Goal: Information Seeking & Learning: Learn about a topic

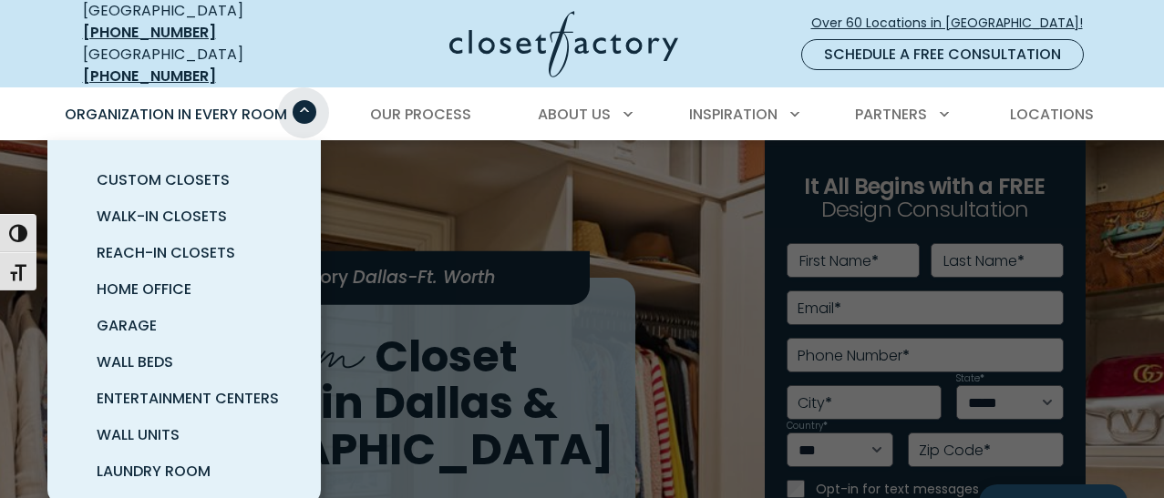
click at [302, 100] on span "Primary Menu" at bounding box center [304, 112] width 24 height 24
click at [169, 279] on span "Home Office" at bounding box center [144, 289] width 95 height 21
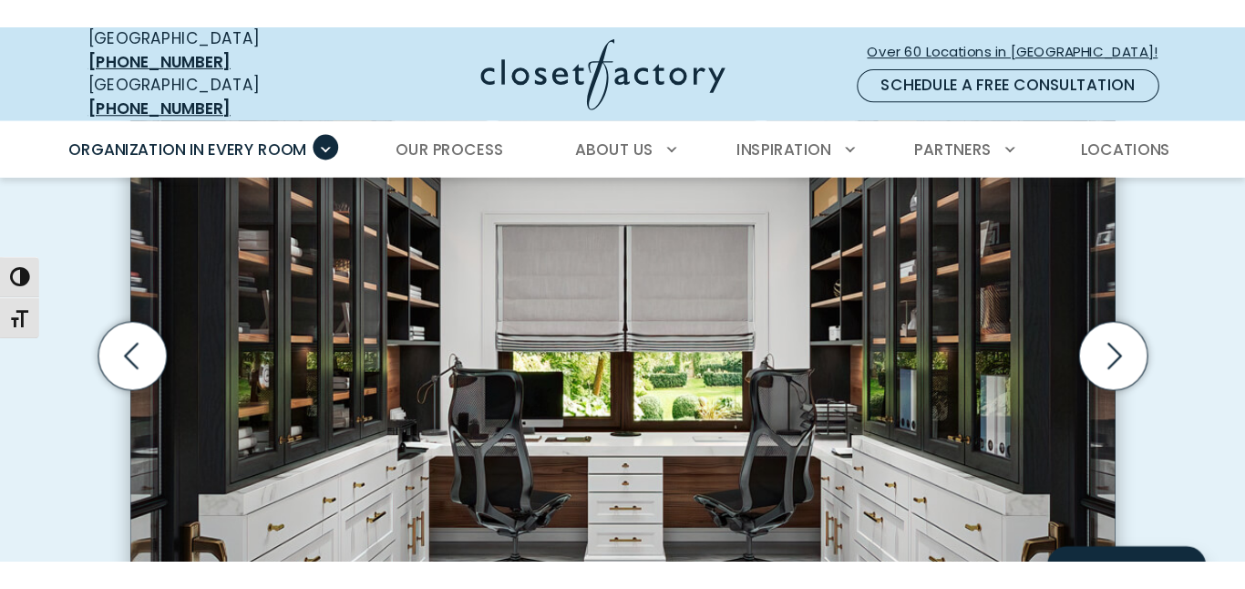
scroll to position [642, 0]
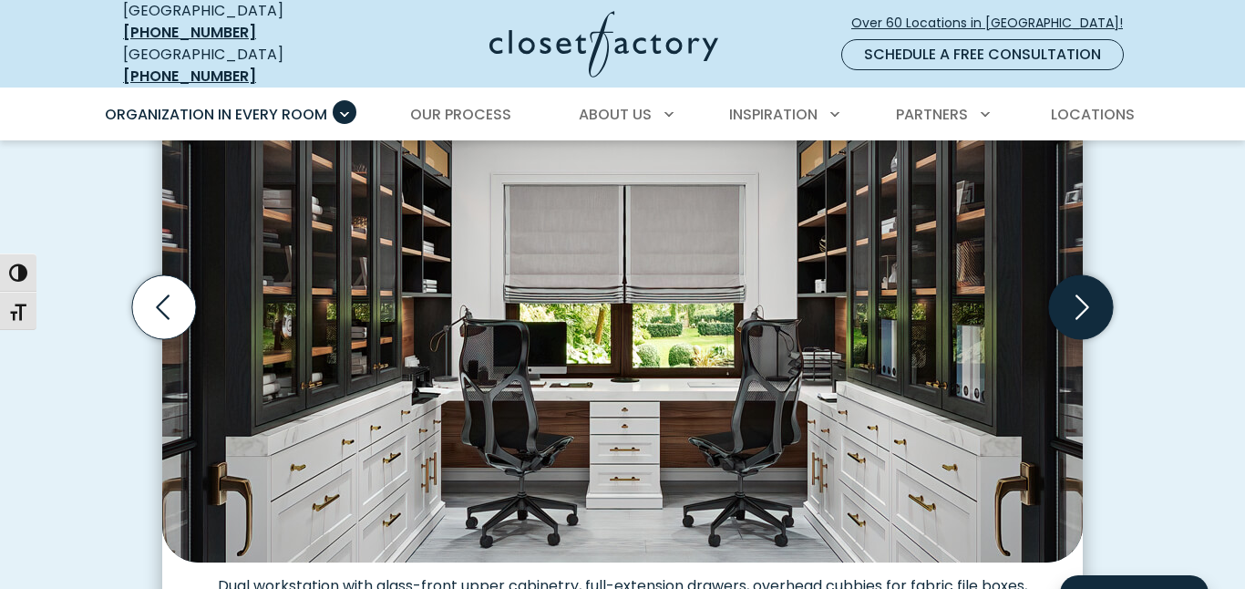
click at [1068, 290] on icon "Next slide" at bounding box center [1081, 307] width 64 height 64
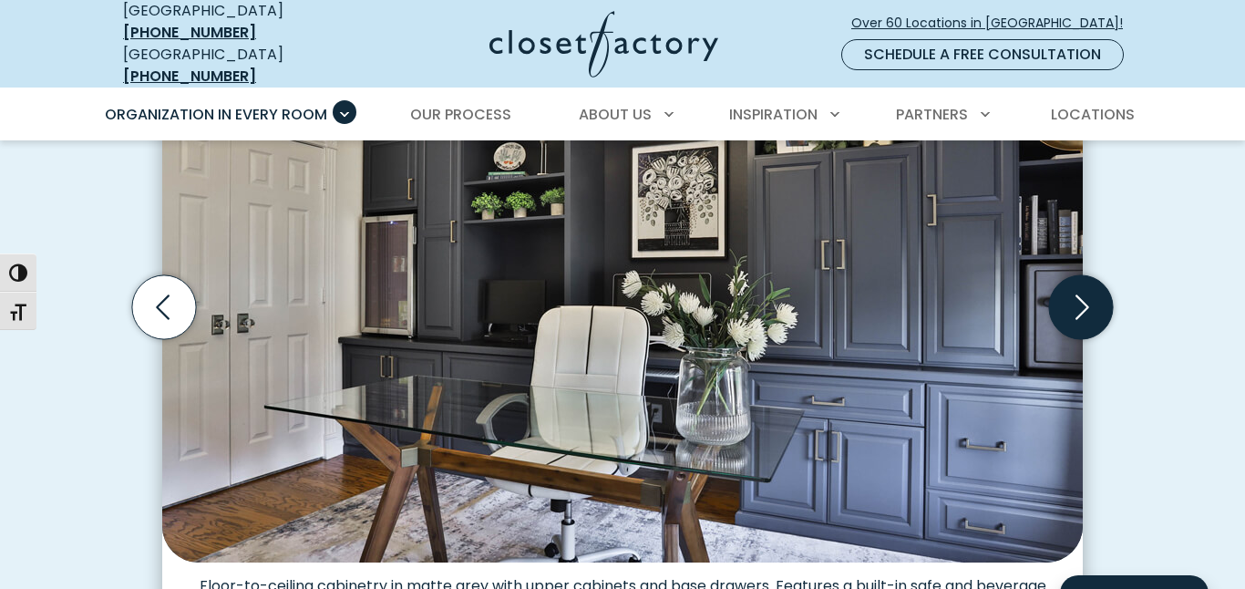
click at [1077, 284] on icon "Next slide" at bounding box center [1081, 307] width 64 height 64
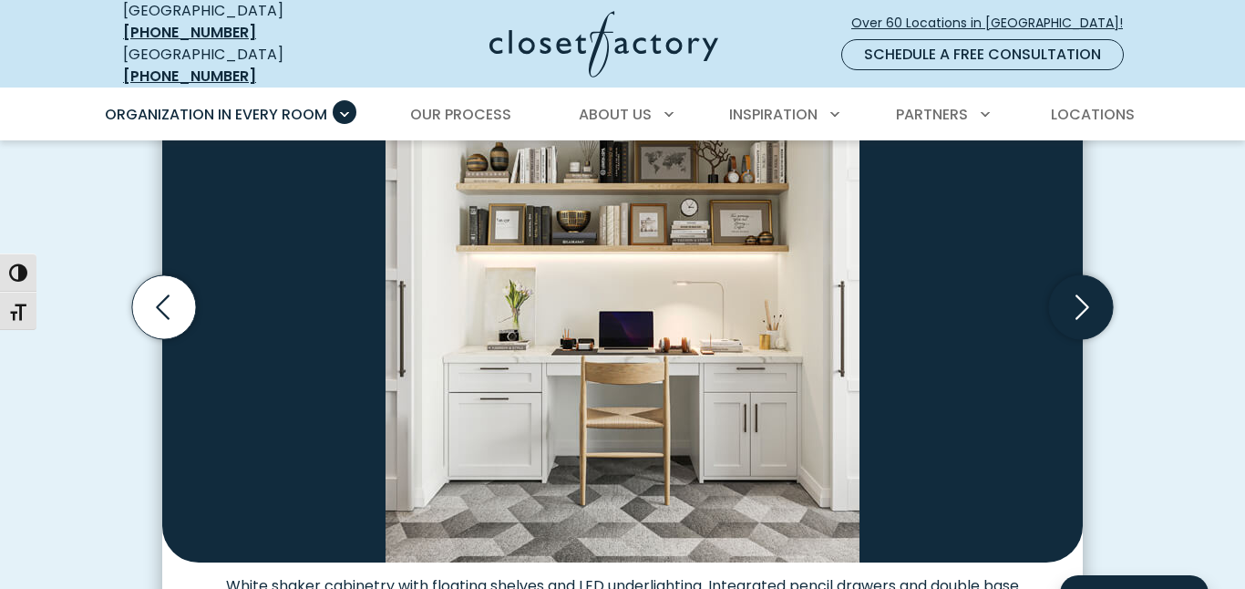
click at [1077, 284] on icon "Next slide" at bounding box center [1081, 307] width 64 height 64
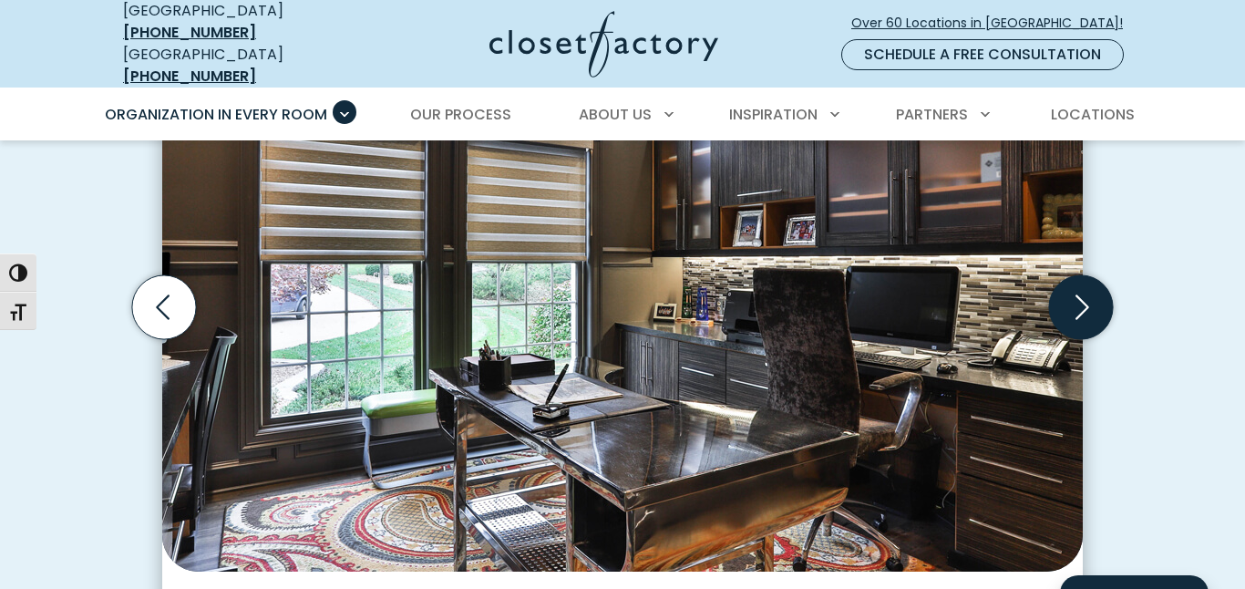
click at [1077, 284] on icon "Next slide" at bounding box center [1081, 307] width 64 height 64
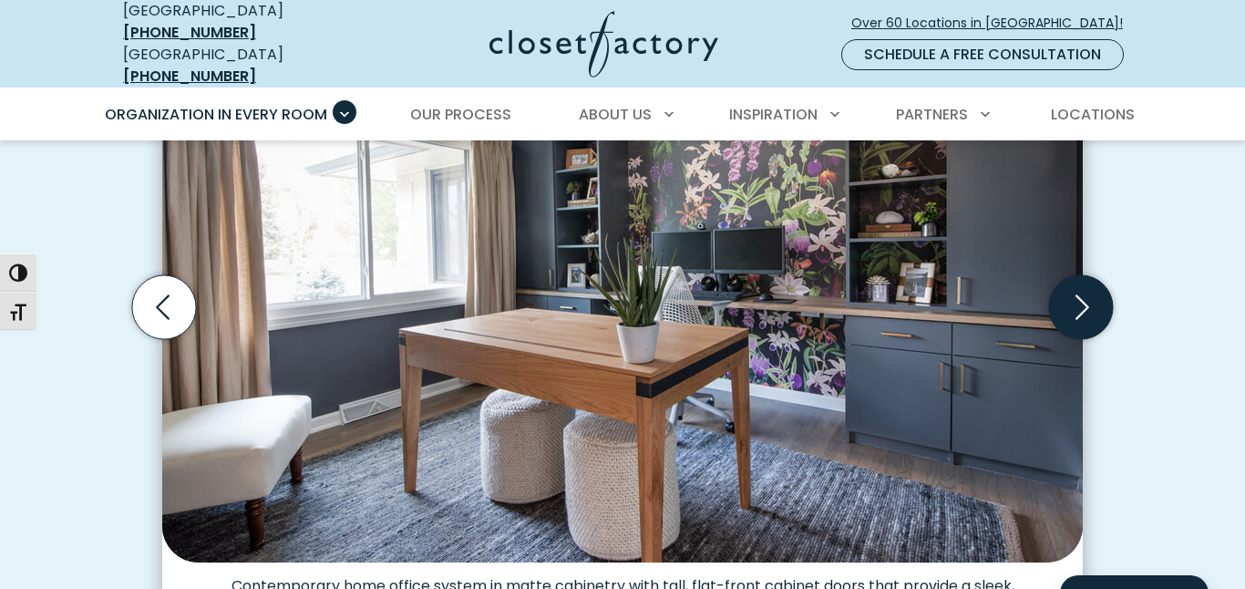
click at [1077, 295] on icon "Next slide" at bounding box center [1082, 307] width 14 height 25
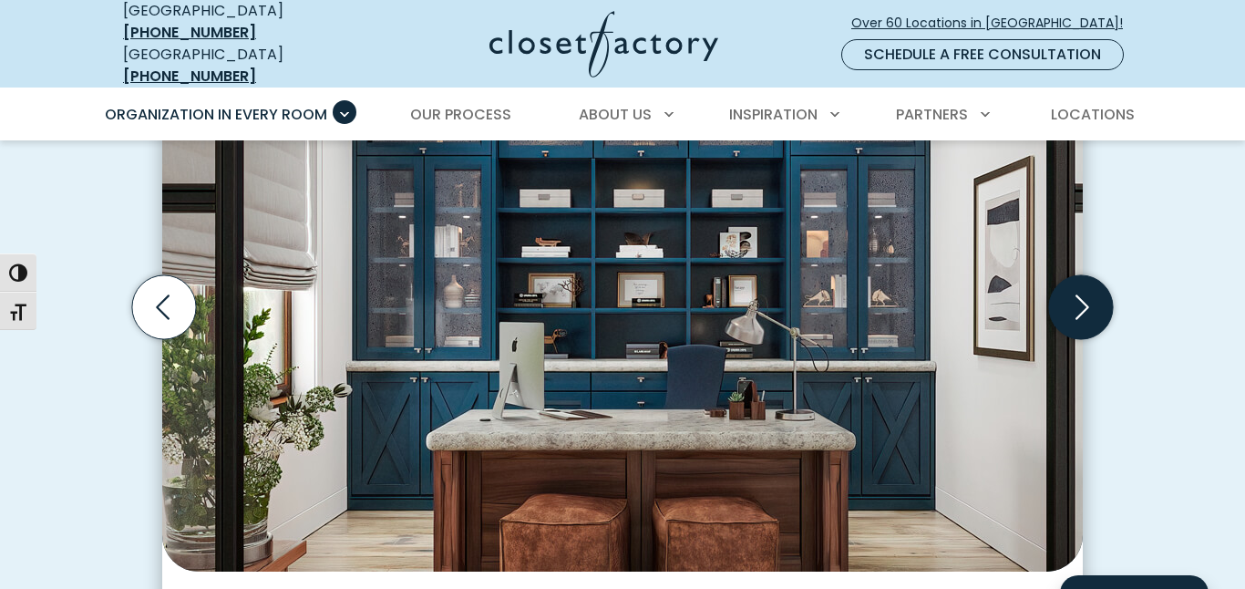
click at [1077, 295] on icon "Next slide" at bounding box center [1082, 307] width 14 height 25
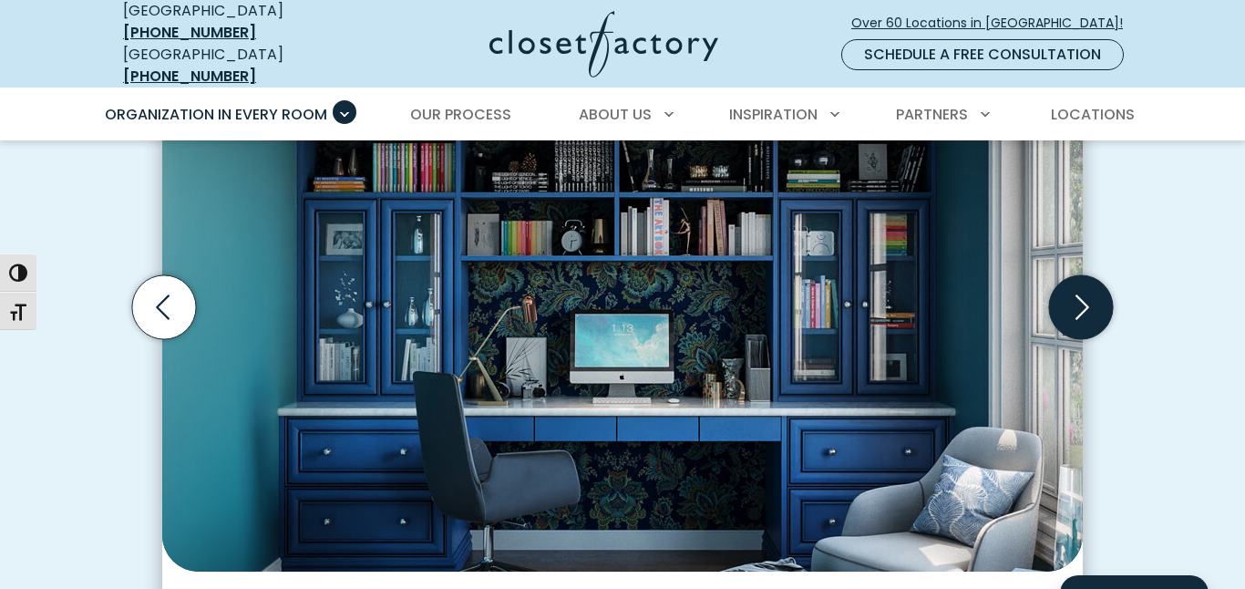
click at [1077, 295] on icon "Next slide" at bounding box center [1082, 307] width 14 height 25
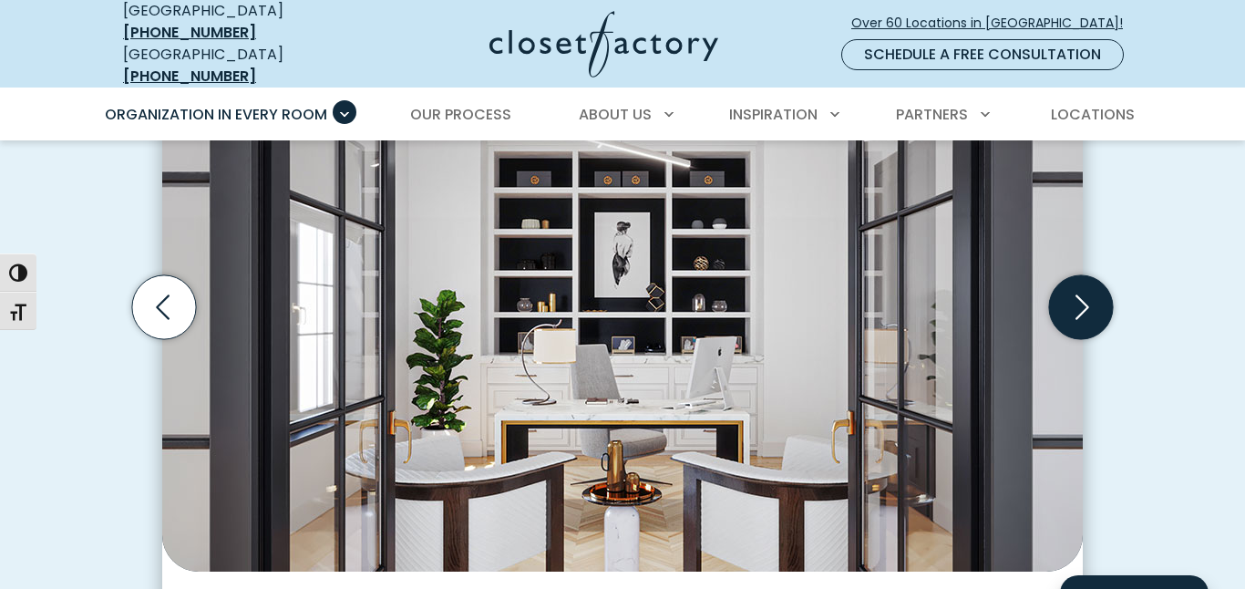
click at [1077, 295] on icon "Next slide" at bounding box center [1082, 307] width 14 height 25
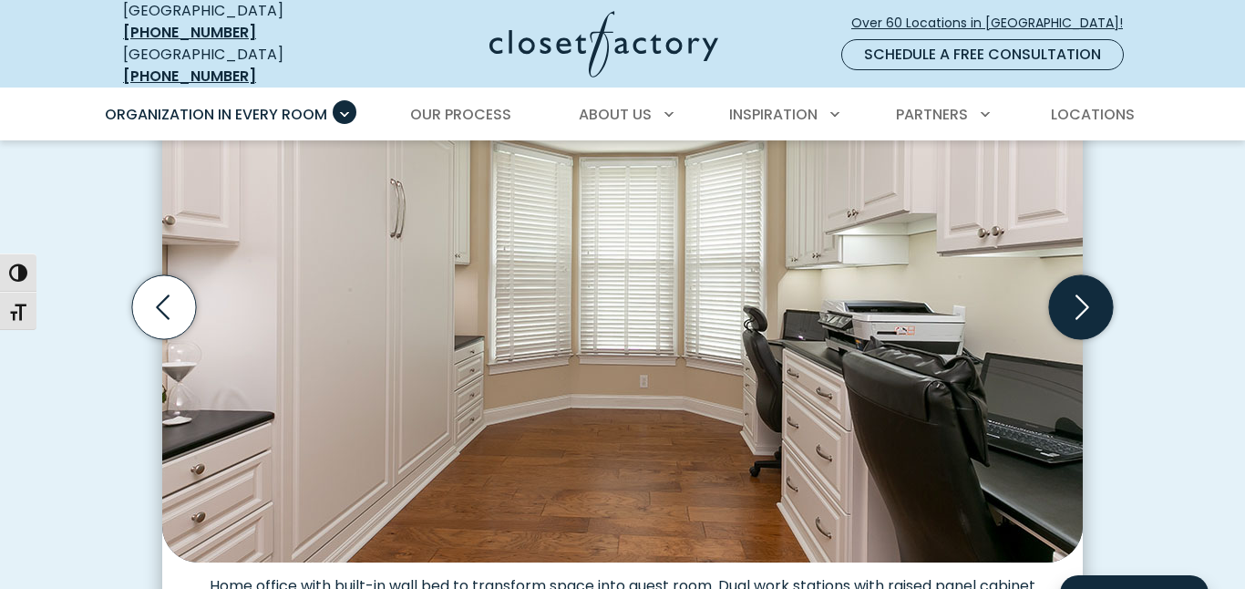
click at [1077, 295] on icon "Next slide" at bounding box center [1082, 307] width 14 height 25
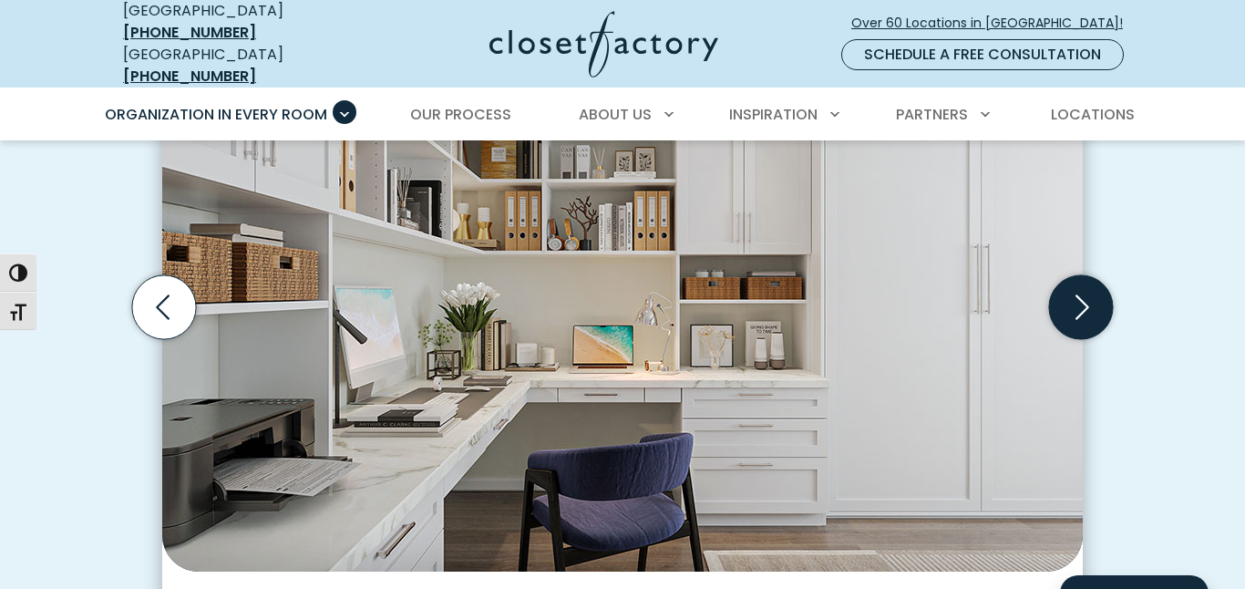
click at [1077, 295] on icon "Next slide" at bounding box center [1082, 307] width 14 height 25
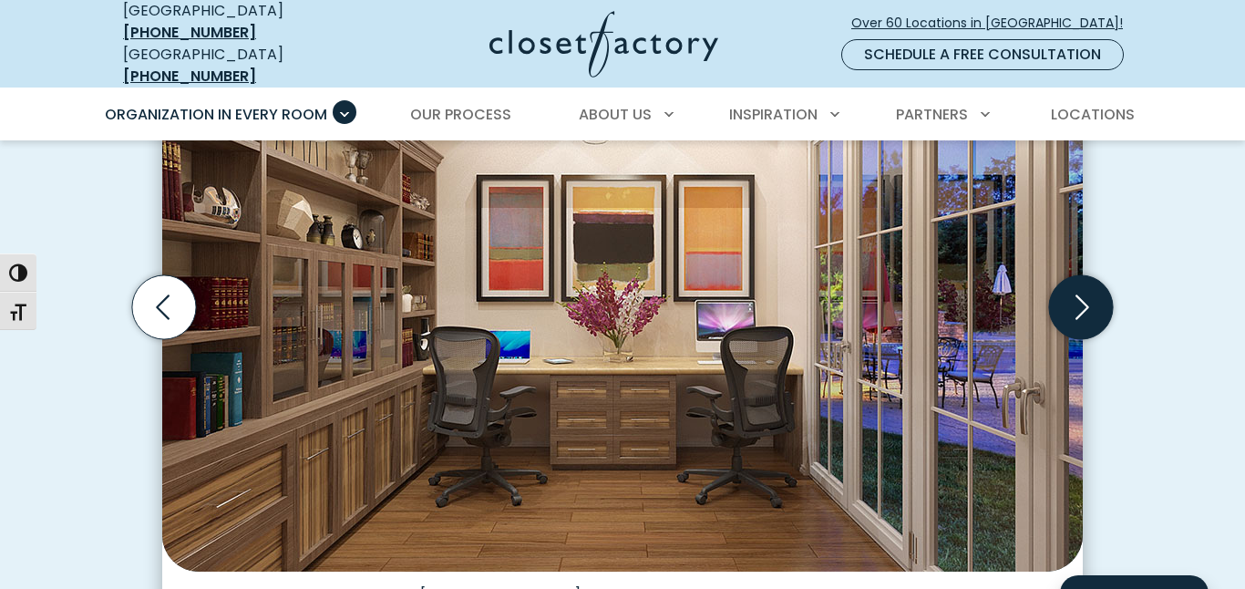
click at [1077, 295] on icon "Next slide" at bounding box center [1082, 307] width 14 height 25
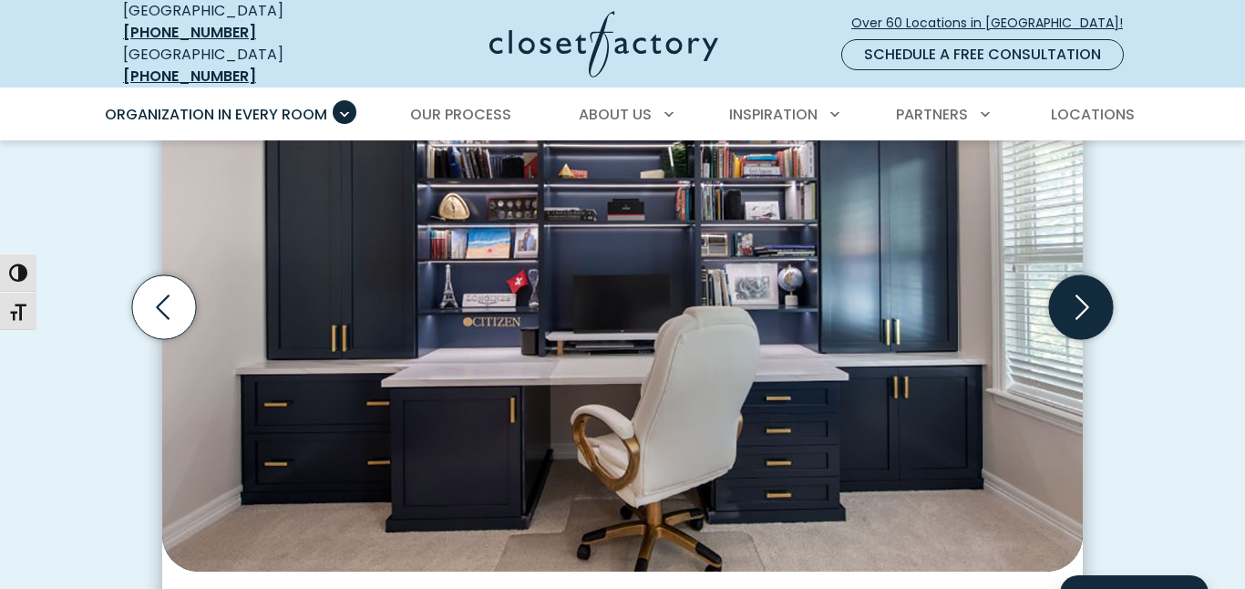
click at [1077, 295] on icon "Next slide" at bounding box center [1082, 307] width 14 height 25
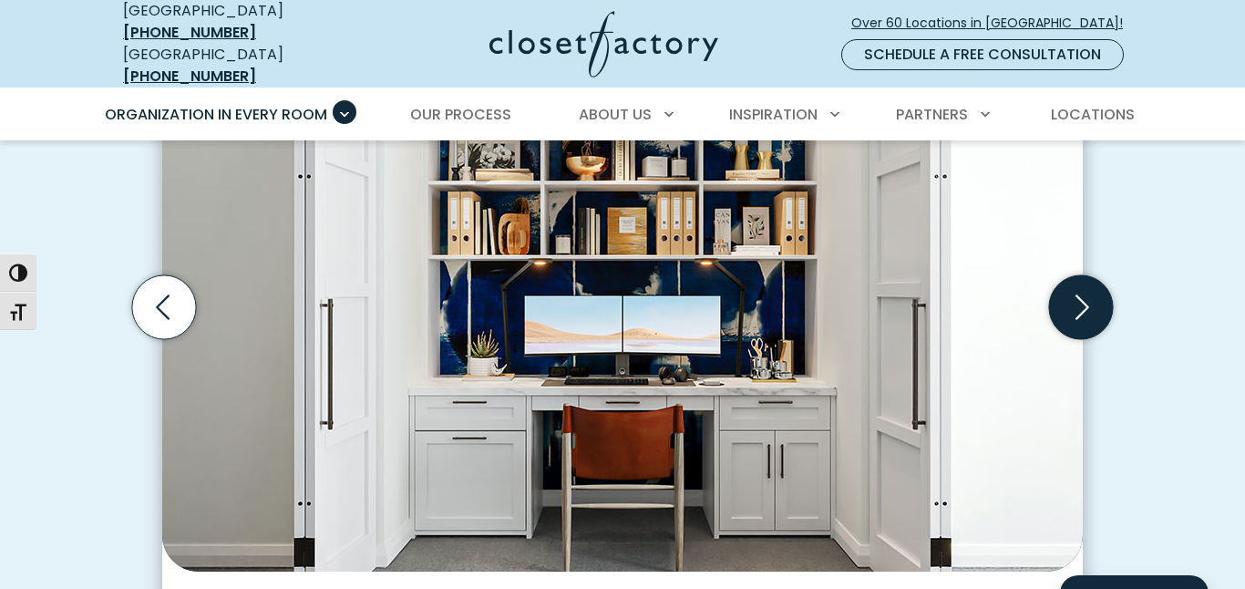
click at [1077, 295] on icon "Next slide" at bounding box center [1082, 307] width 14 height 25
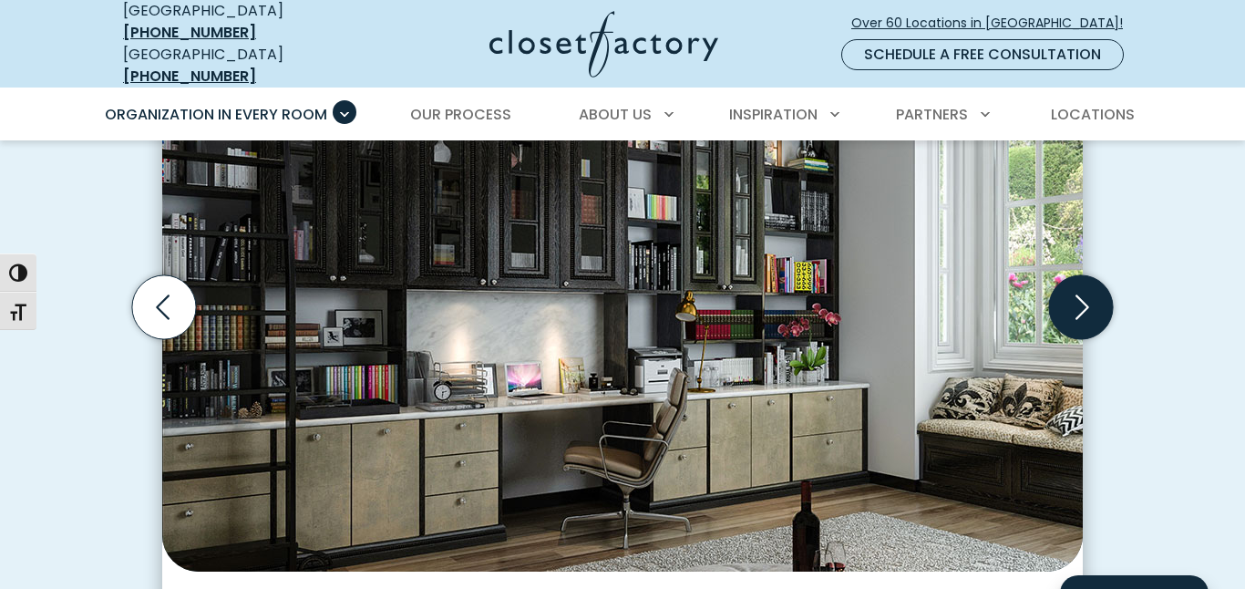
click at [1077, 295] on icon "Next slide" at bounding box center [1082, 307] width 14 height 25
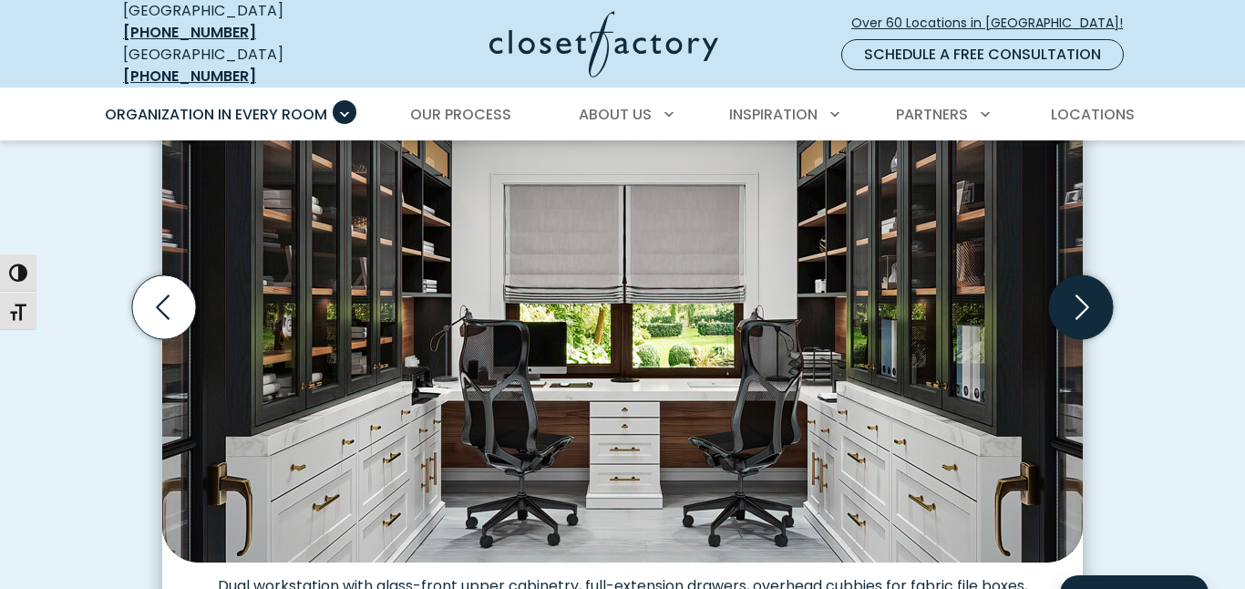
click at [1077, 295] on icon "Next slide" at bounding box center [1082, 307] width 14 height 25
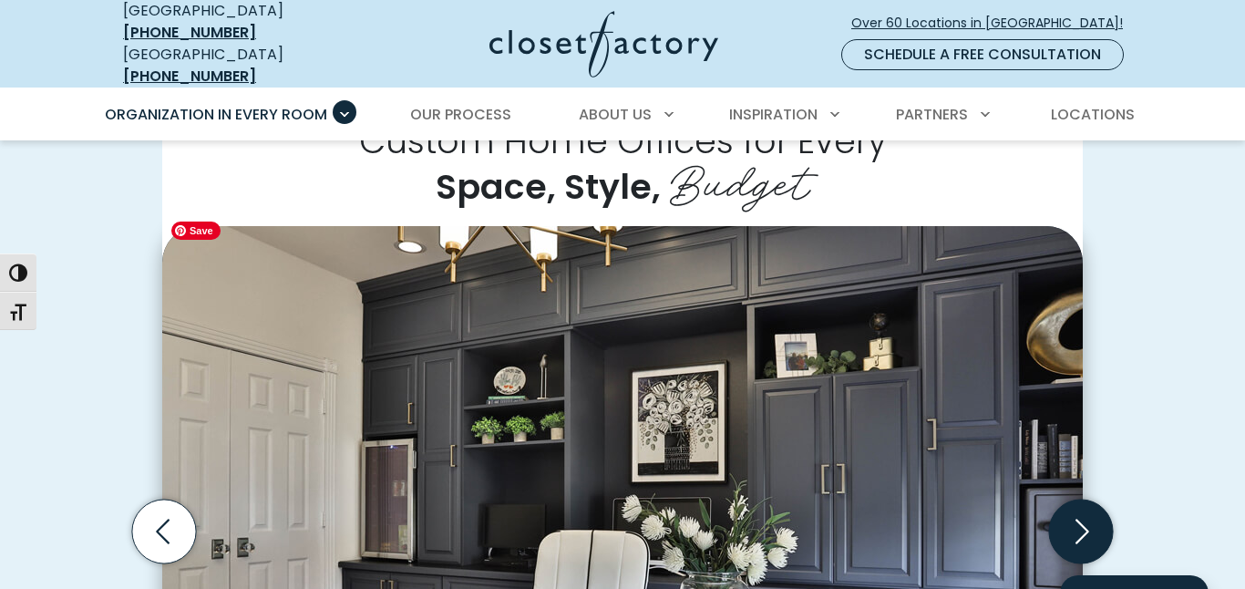
scroll to position [430, 0]
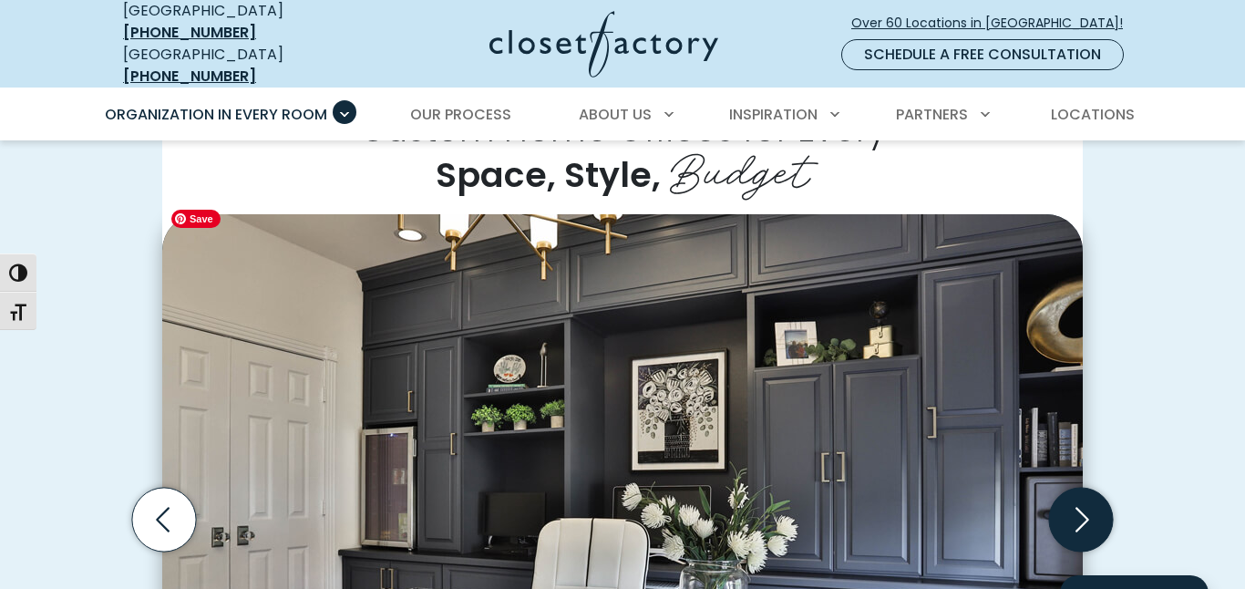
click at [198, 229] on img "Thumbnail Gallery" at bounding box center [622, 494] width 920 height 560
click at [1079, 498] on icon "Next slide" at bounding box center [1081, 519] width 64 height 64
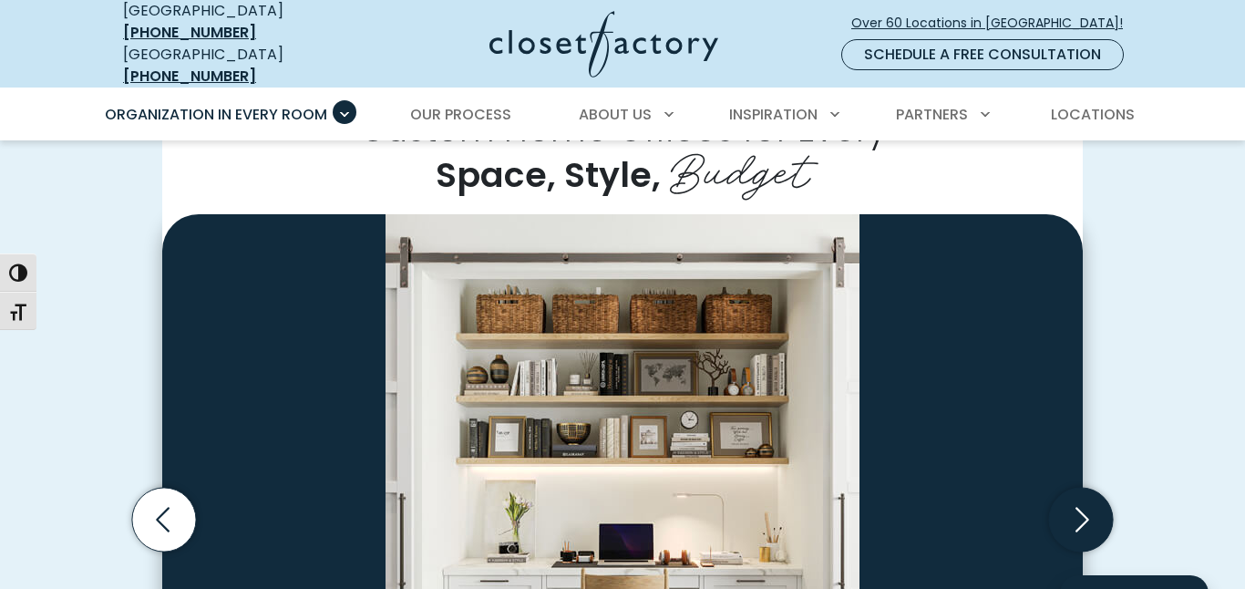
click at [1079, 498] on icon "Next slide" at bounding box center [1081, 519] width 64 height 64
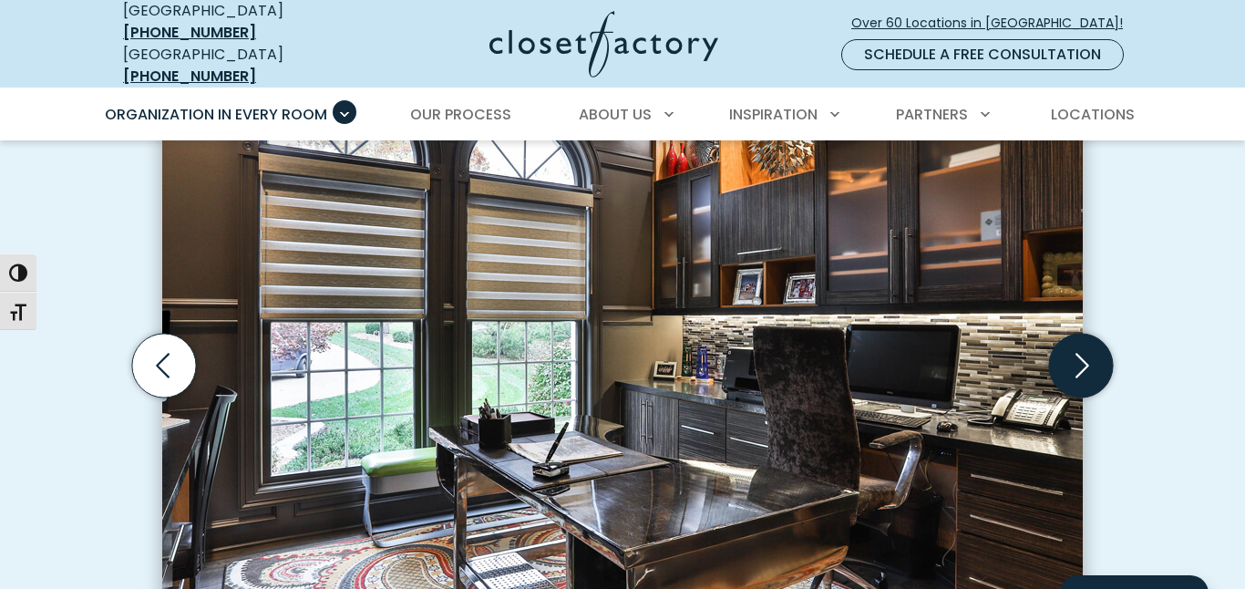
scroll to position [597, 0]
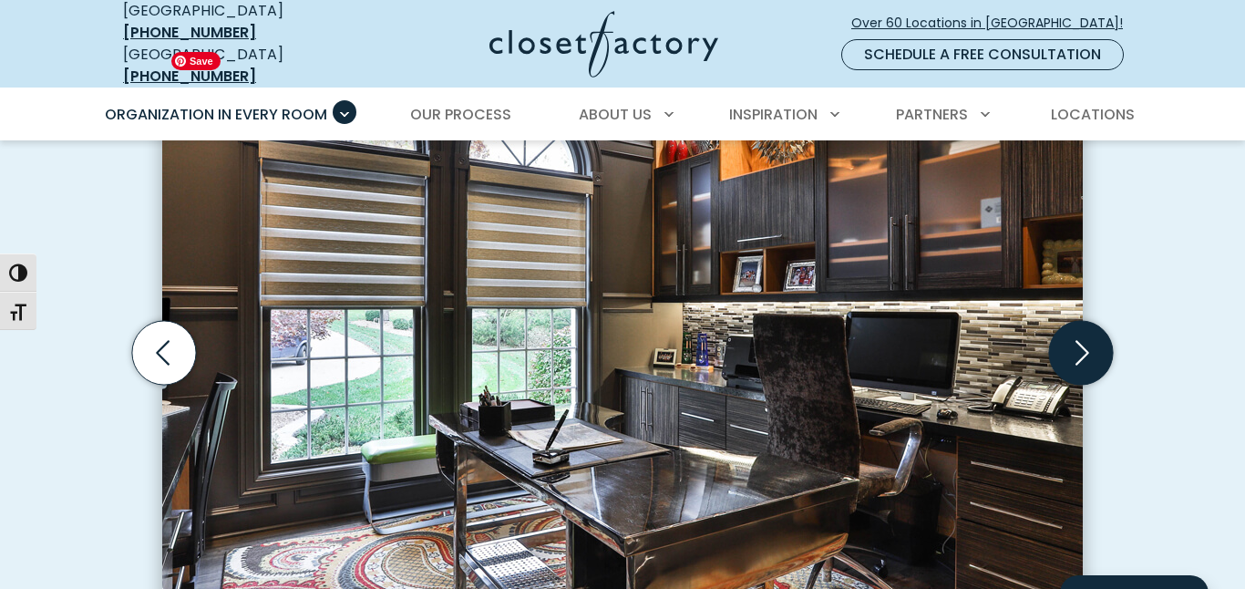
click at [1079, 498] on img "Thumbnail Gallery" at bounding box center [622, 336] width 920 height 560
click at [1095, 340] on icon "Next slide" at bounding box center [1081, 353] width 64 height 64
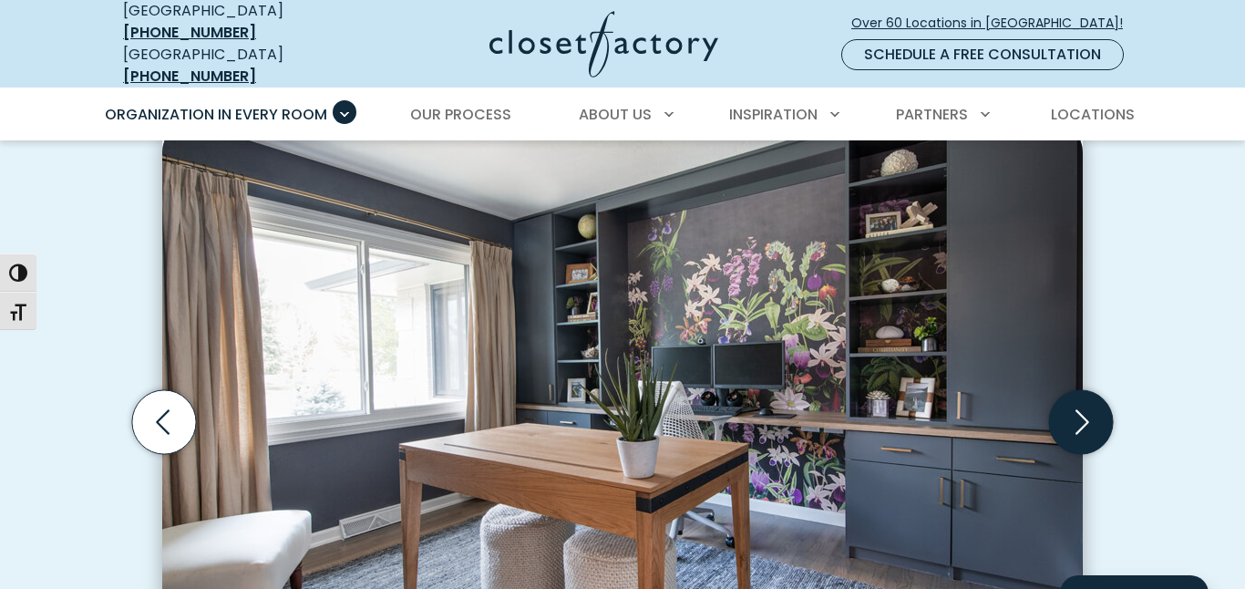
scroll to position [534, 0]
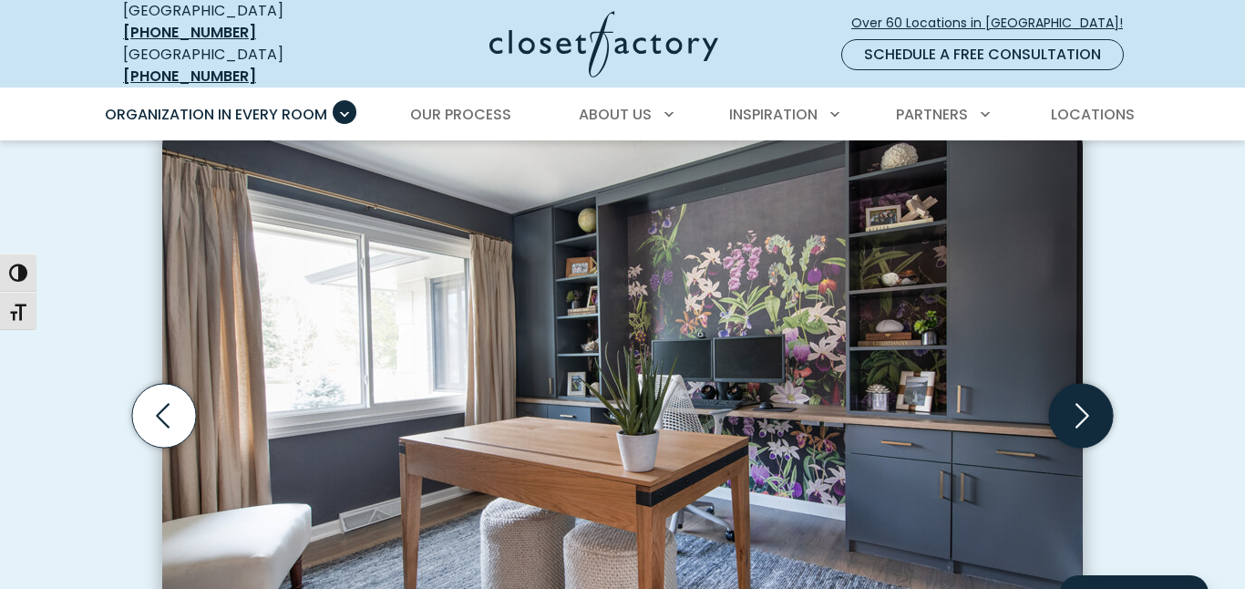
click at [1087, 404] on icon "Next slide" at bounding box center [1082, 416] width 14 height 25
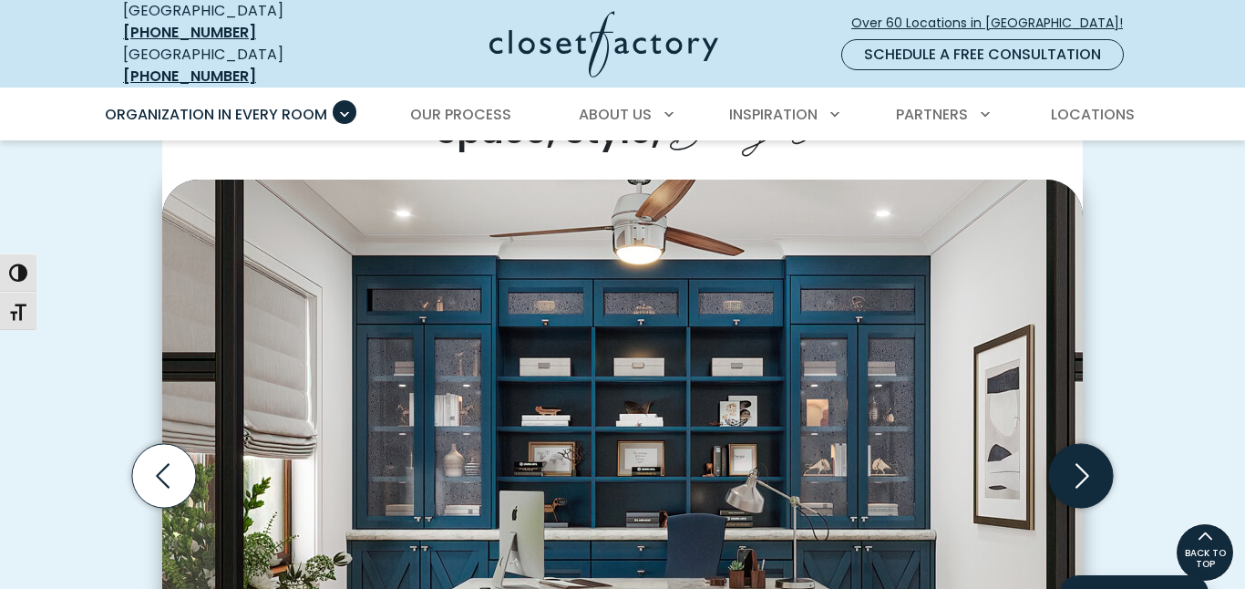
scroll to position [450, 0]
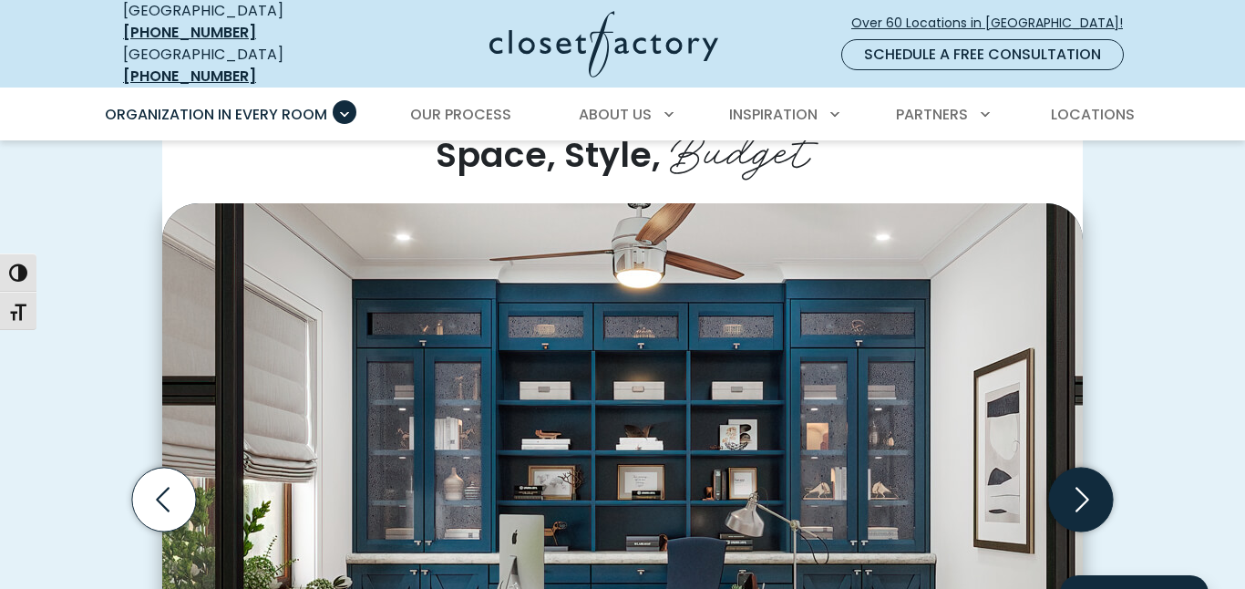
click at [255, 238] on img "Thumbnail Gallery" at bounding box center [622, 483] width 920 height 560
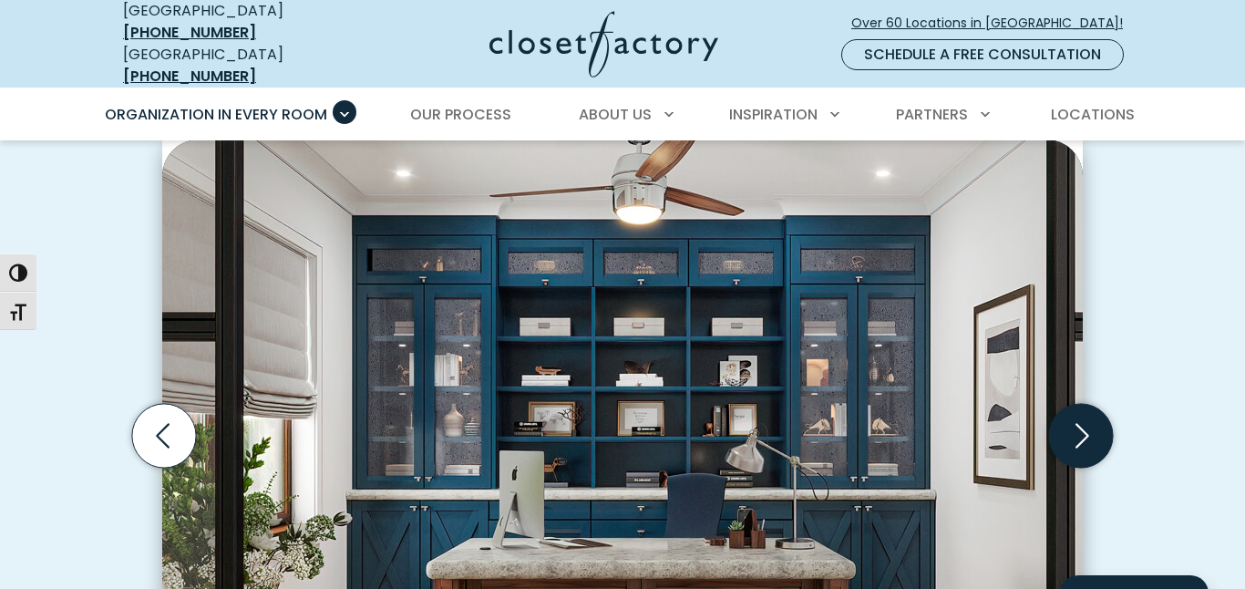
click at [1082, 422] on icon "Next slide" at bounding box center [1081, 436] width 64 height 64
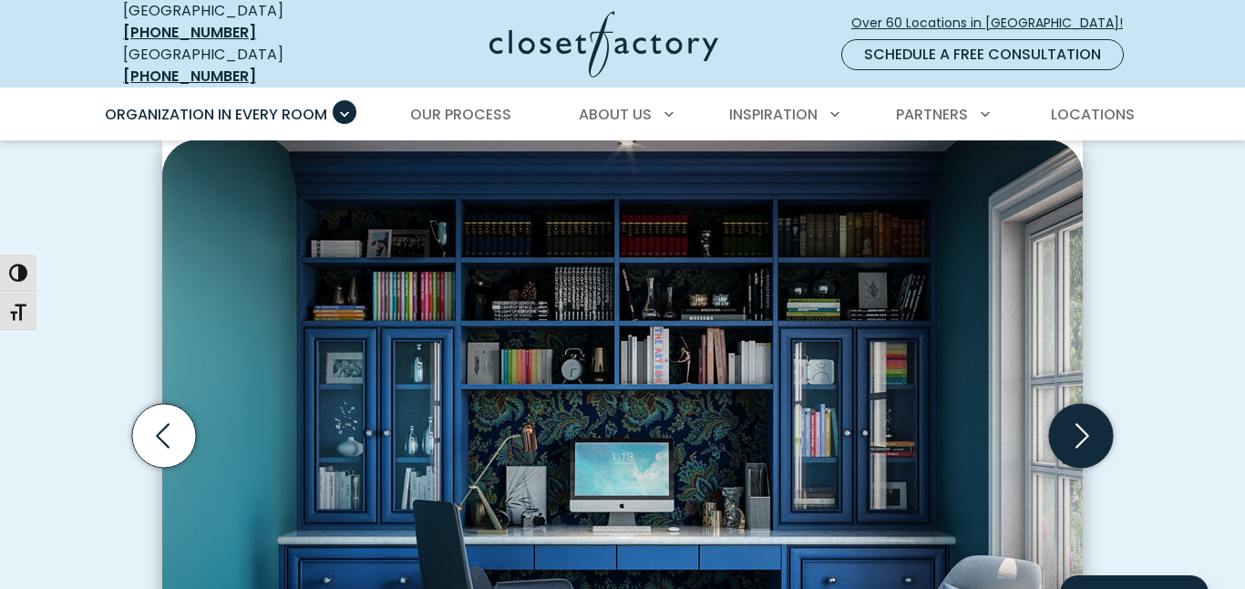
click at [1082, 422] on icon "Next slide" at bounding box center [1081, 436] width 64 height 64
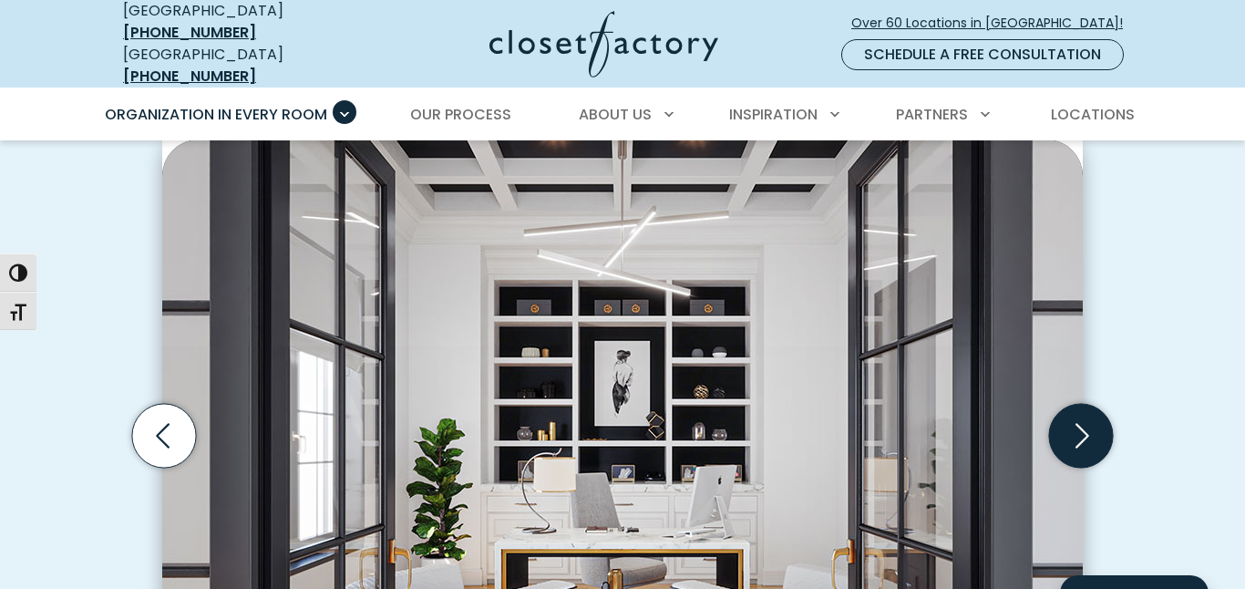
click at [1082, 422] on icon "Next slide" at bounding box center [1081, 436] width 64 height 64
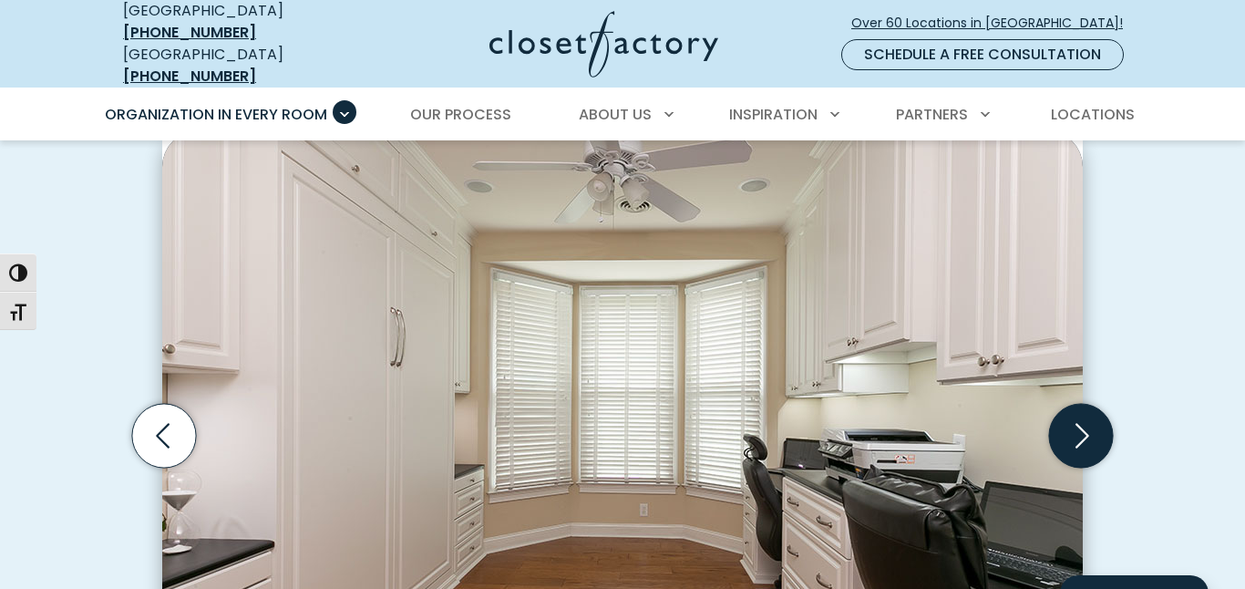
click at [1082, 422] on icon "Next slide" at bounding box center [1081, 436] width 64 height 64
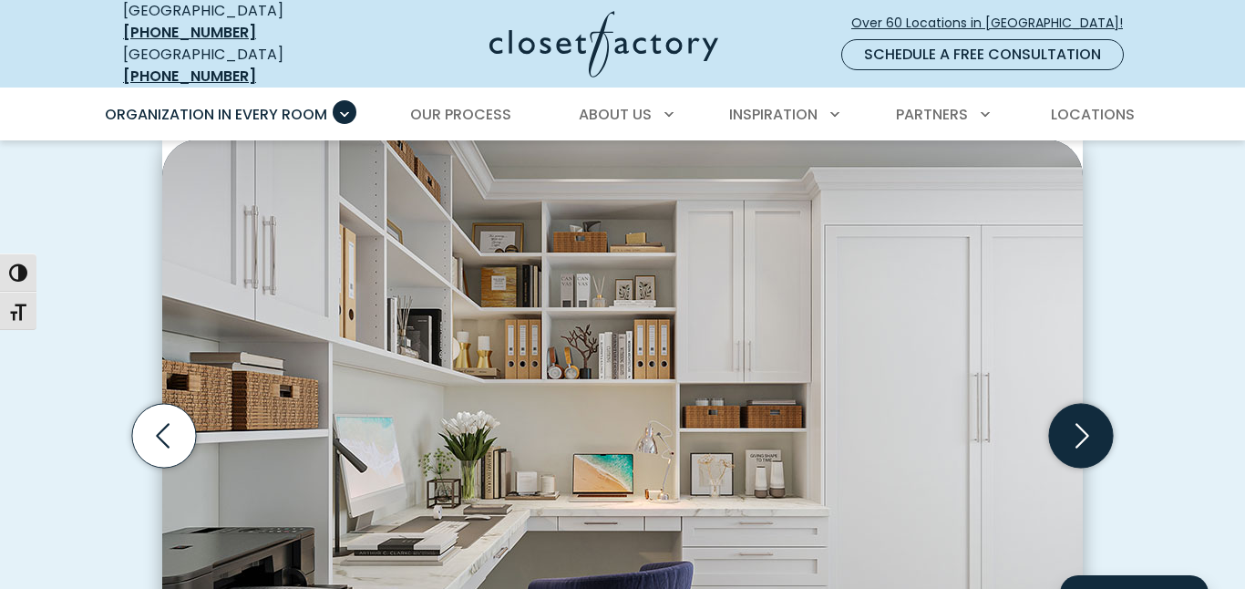
click at [1082, 422] on icon "Next slide" at bounding box center [1081, 436] width 64 height 64
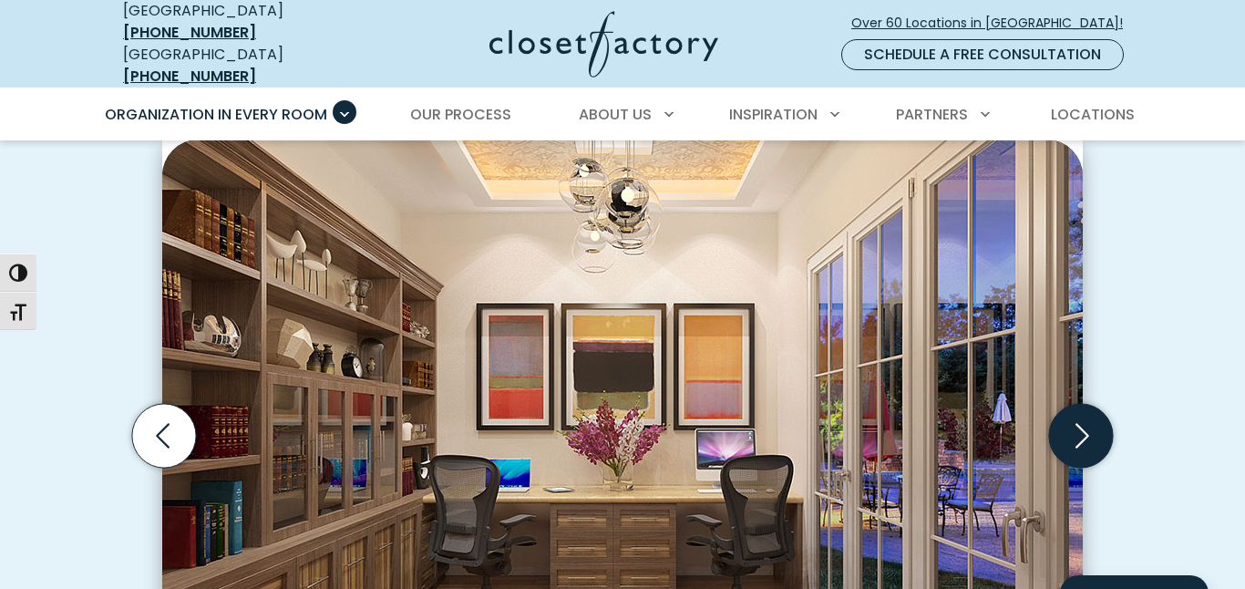
click at [1082, 422] on icon "Next slide" at bounding box center [1081, 436] width 64 height 64
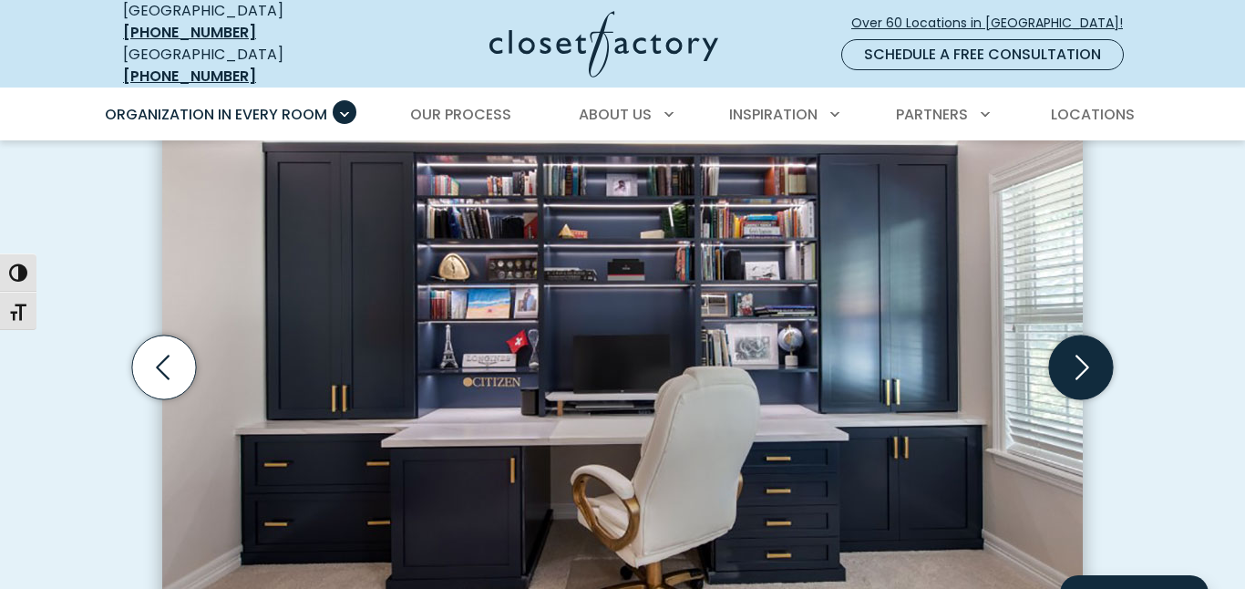
scroll to position [589, 0]
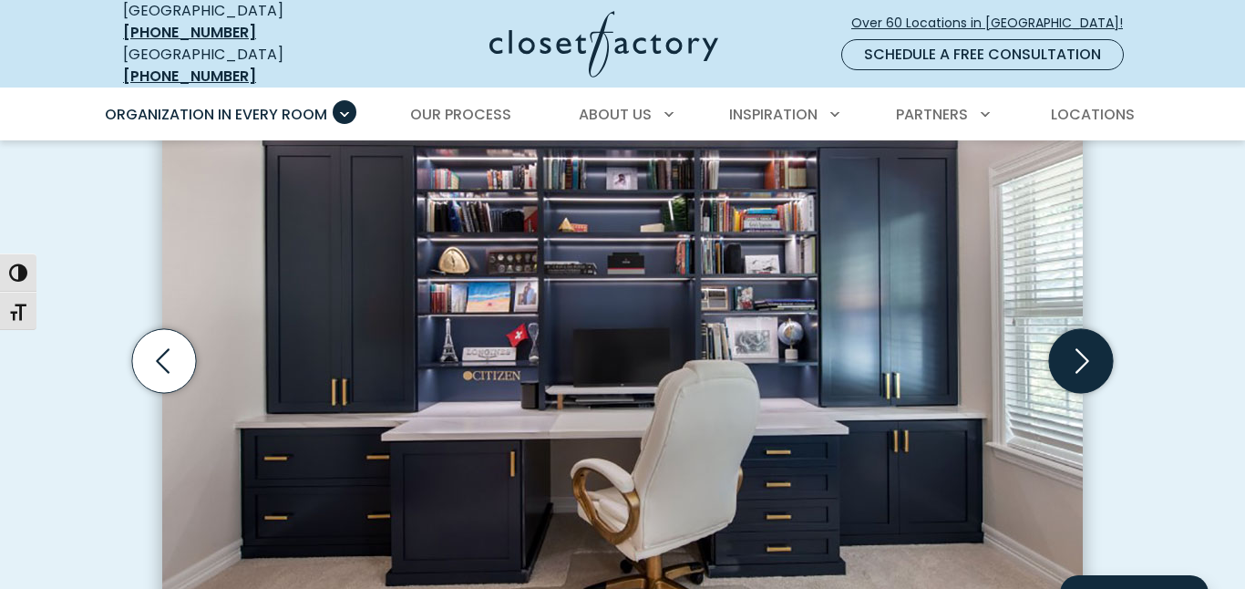
click at [1082, 354] on icon "Next slide" at bounding box center [1081, 361] width 64 height 64
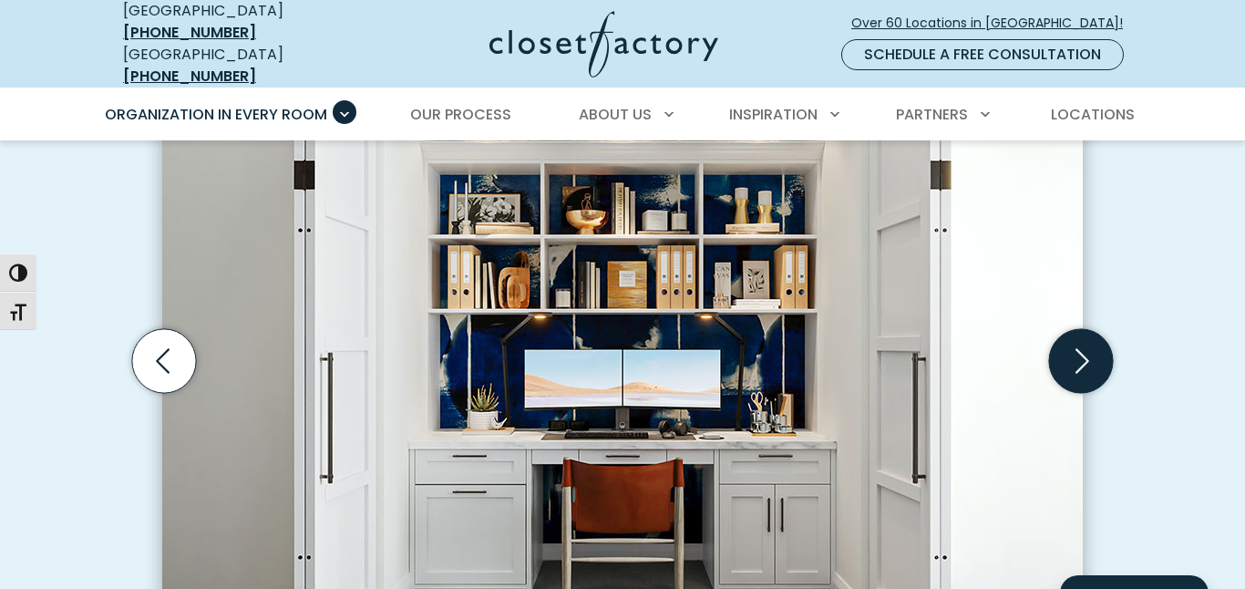
click at [1082, 354] on icon "Next slide" at bounding box center [1081, 361] width 64 height 64
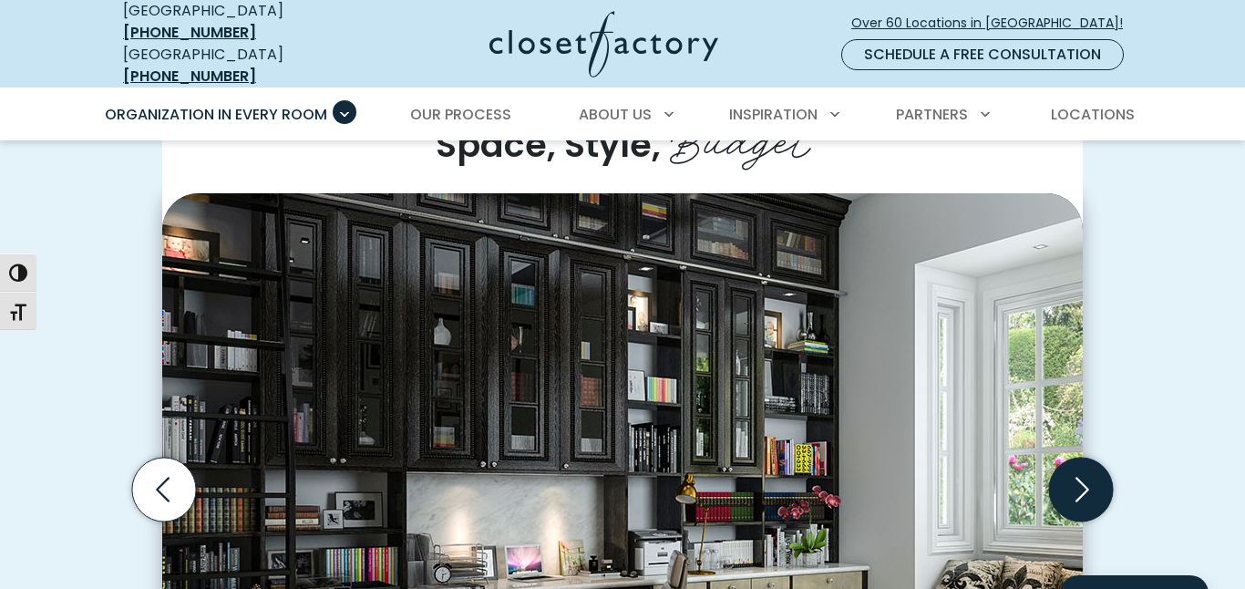
scroll to position [513, 0]
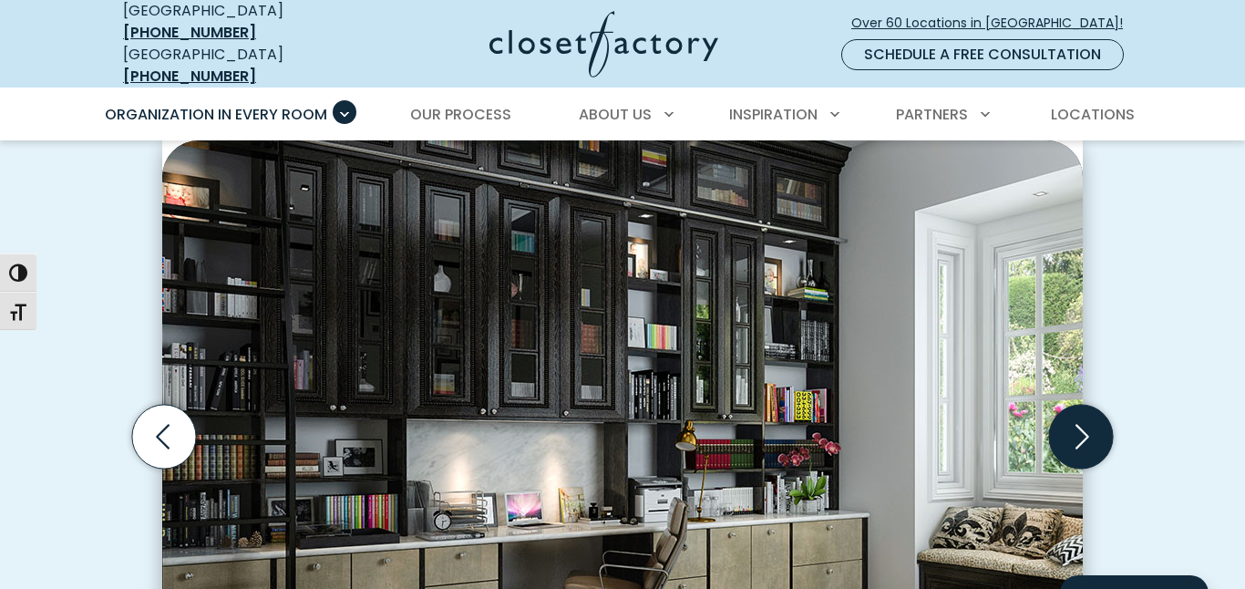
click at [1080, 438] on icon "Next slide" at bounding box center [1081, 437] width 64 height 64
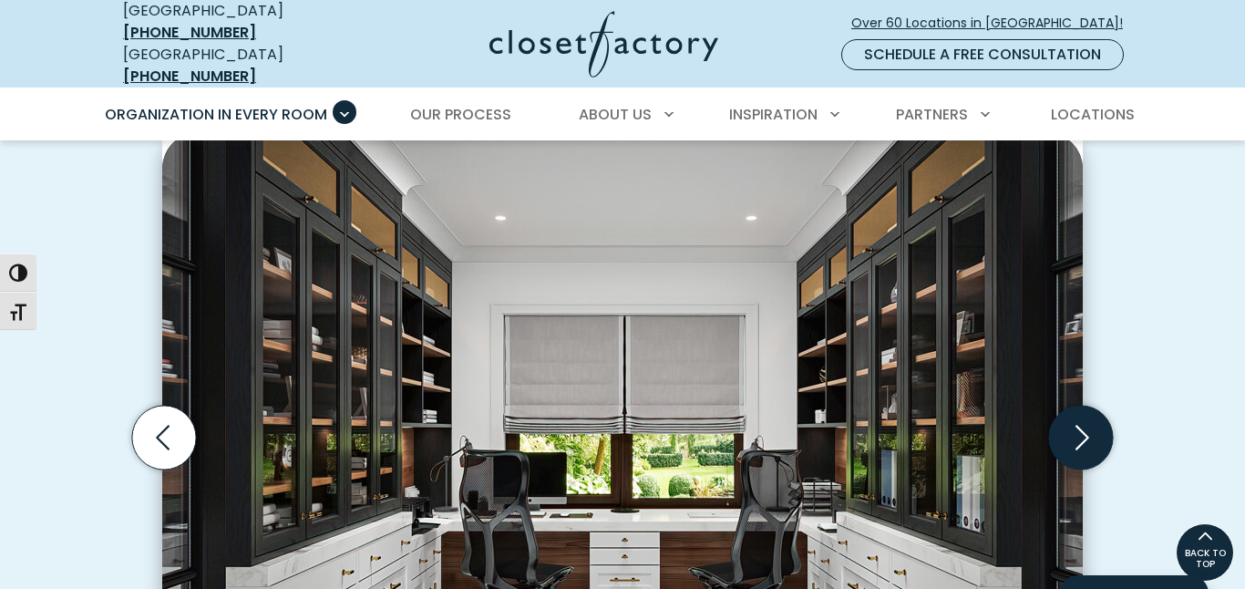
scroll to position [501, 0]
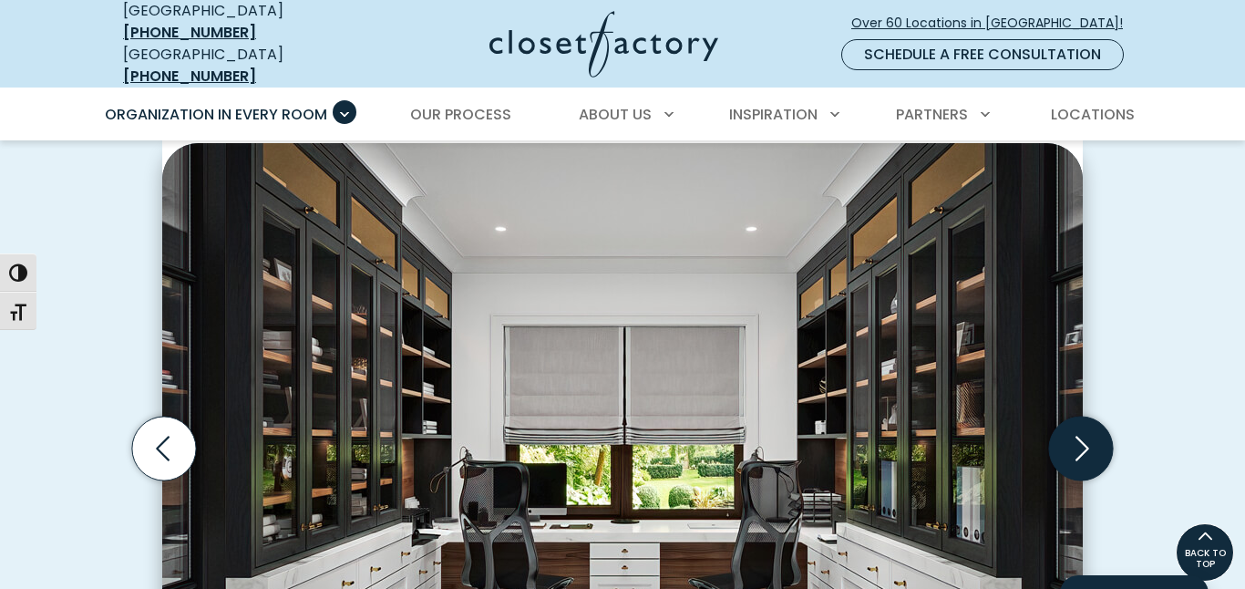
click at [1082, 436] on icon "Next slide" at bounding box center [1082, 448] width 14 height 25
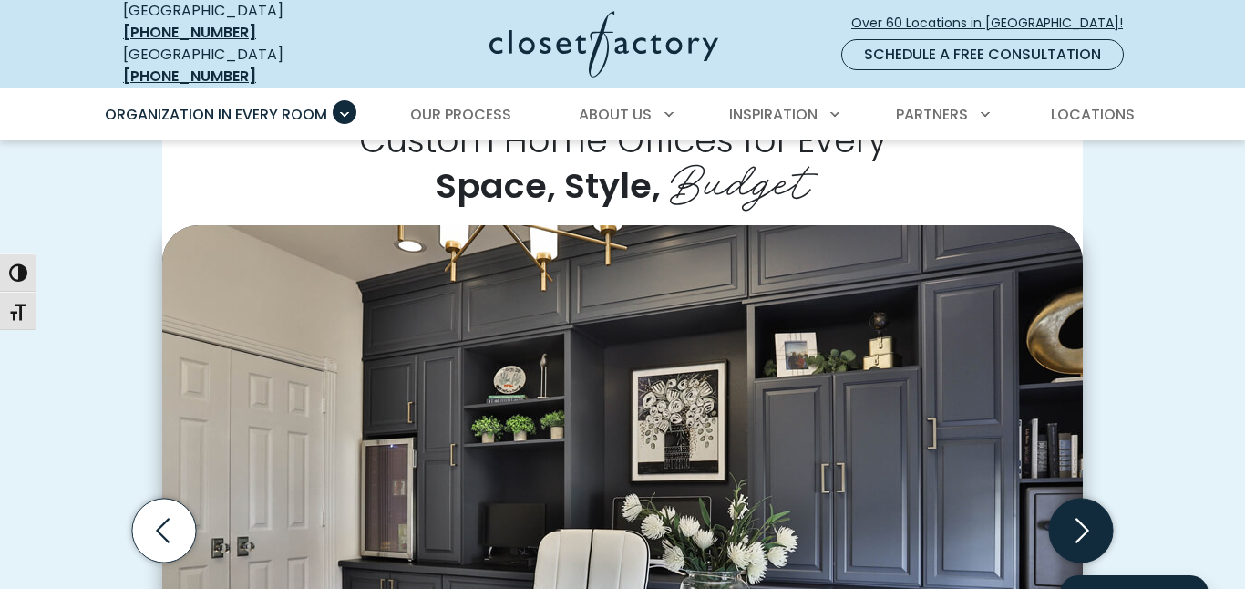
scroll to position [433, 0]
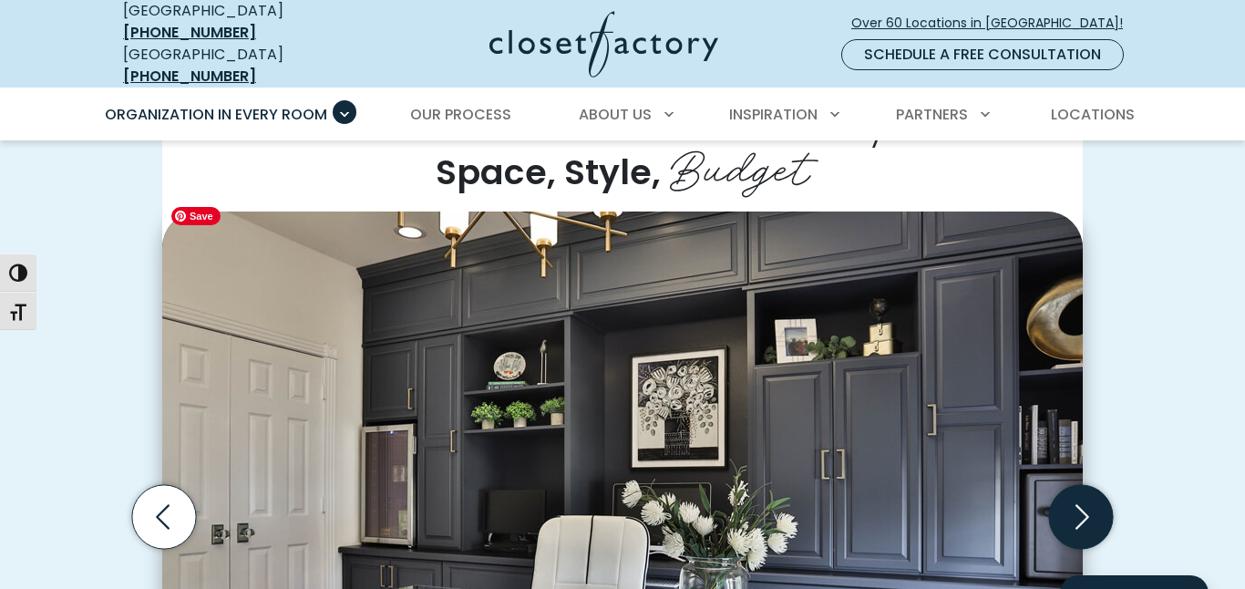
click at [216, 228] on img "Thumbnail Gallery" at bounding box center [622, 491] width 920 height 560
click at [1081, 498] on icon "Next slide" at bounding box center [1081, 517] width 64 height 64
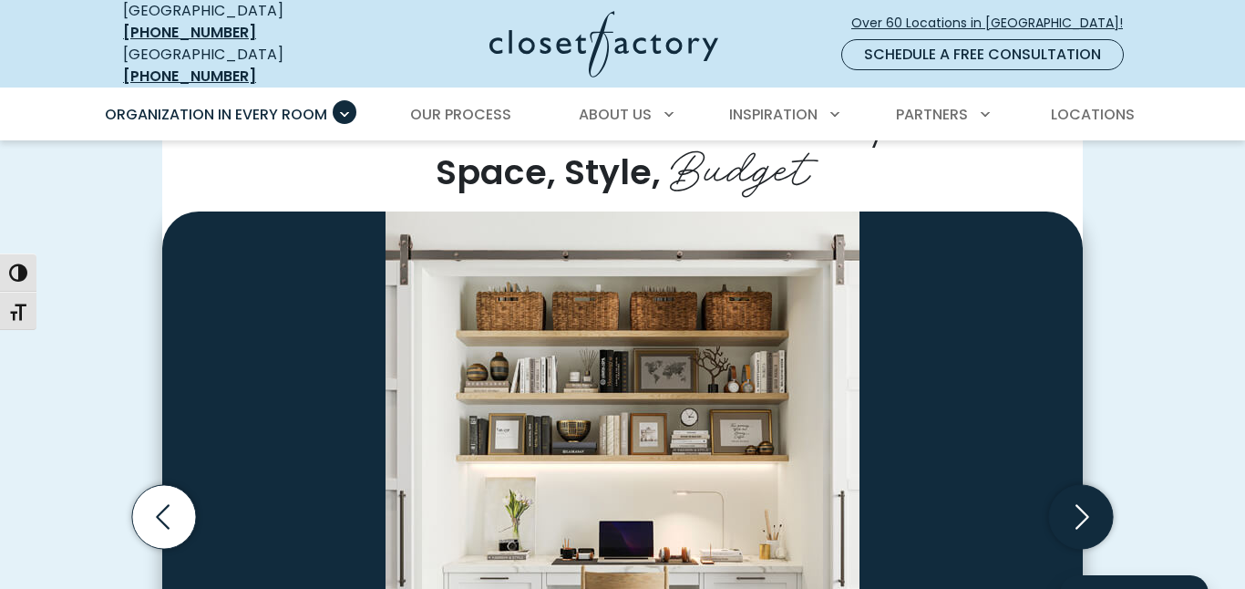
click at [1081, 498] on icon "Next slide" at bounding box center [1081, 517] width 64 height 64
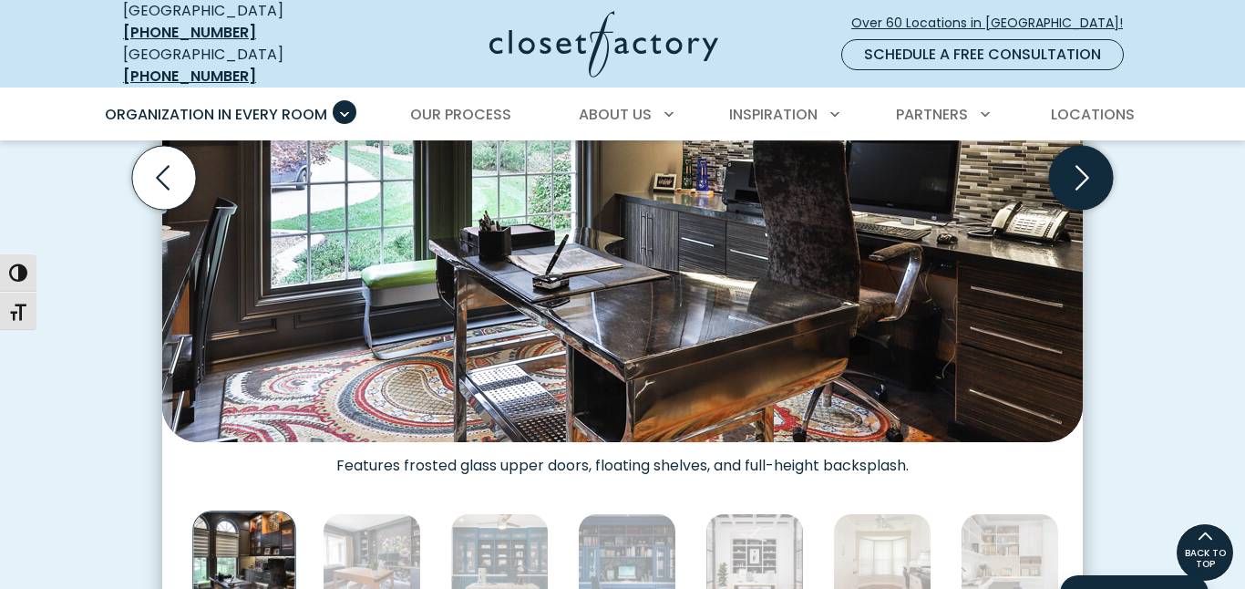
scroll to position [745, 0]
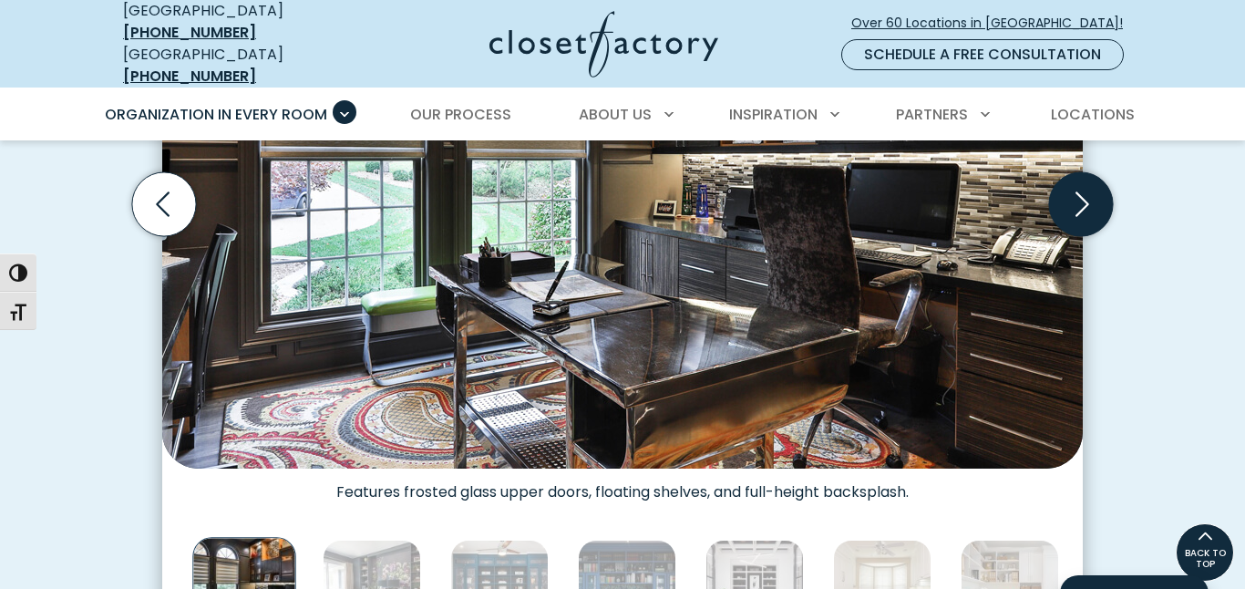
click at [169, 202] on icon "Previous slide" at bounding box center [164, 204] width 64 height 64
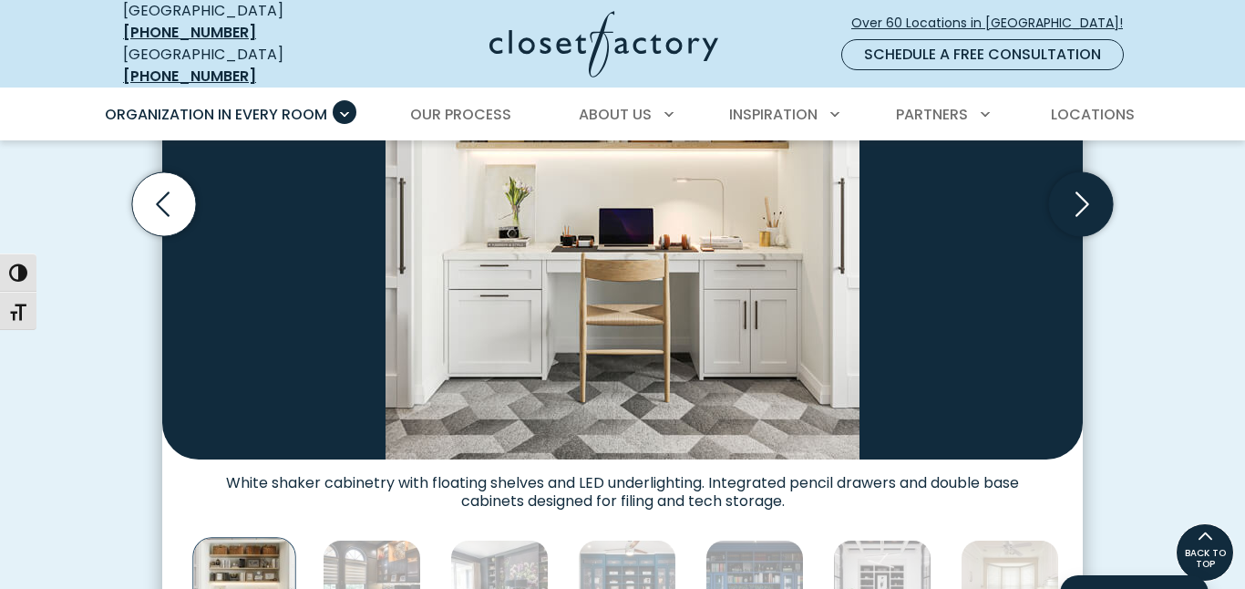
click at [162, 196] on icon "Previous slide" at bounding box center [163, 204] width 14 height 25
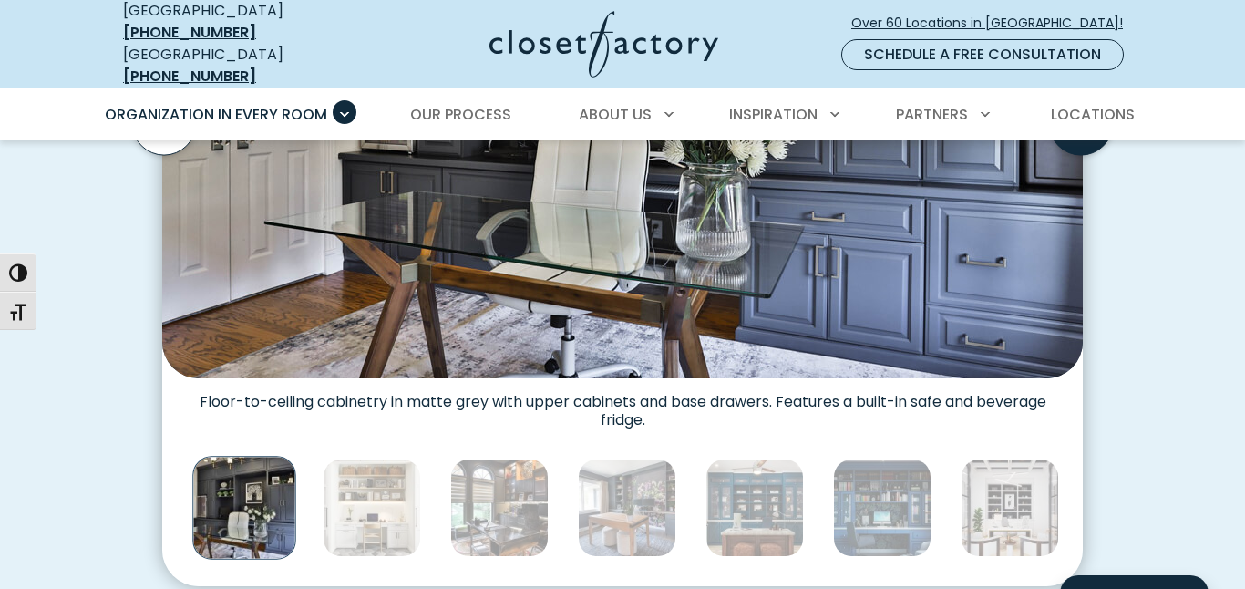
scroll to position [836, 0]
